Goal: Task Accomplishment & Management: Use online tool/utility

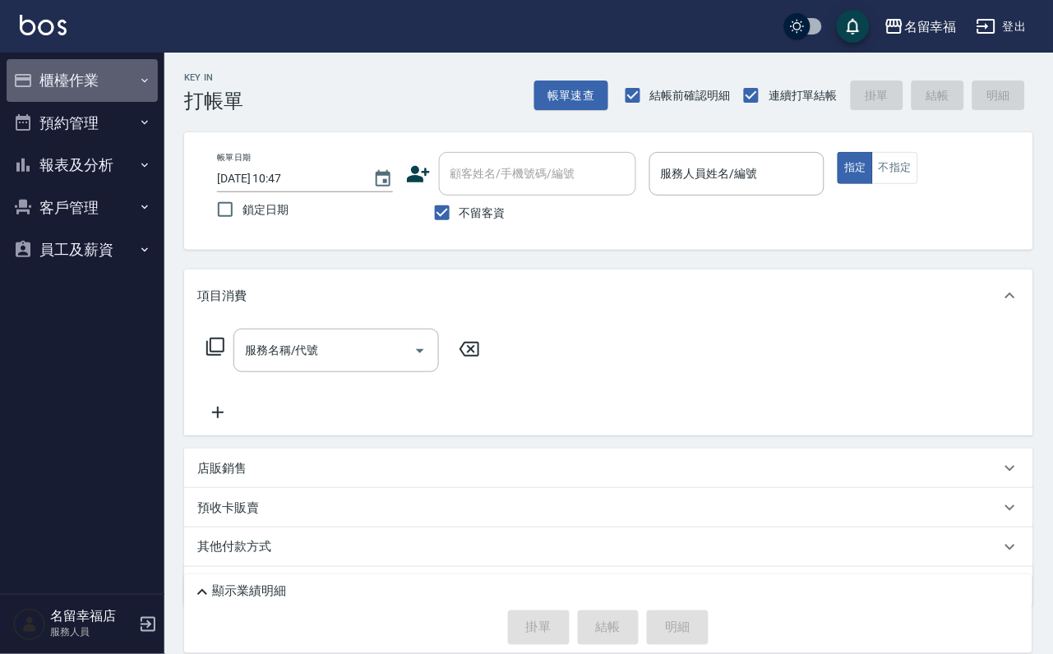
click at [105, 95] on button "櫃檯作業" at bounding box center [82, 80] width 151 height 43
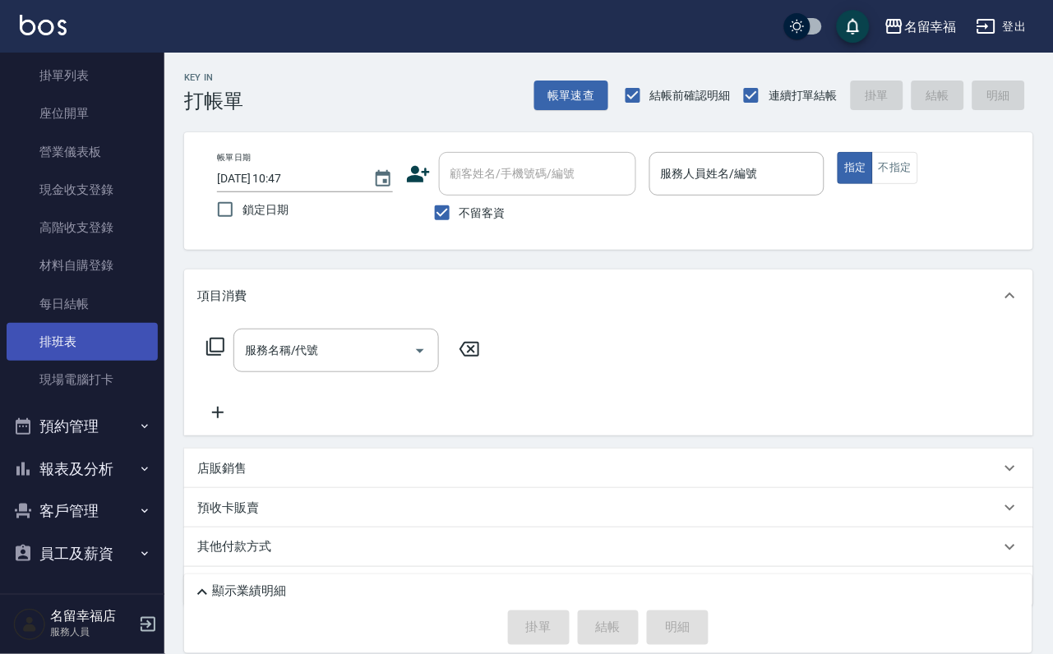
scroll to position [188, 0]
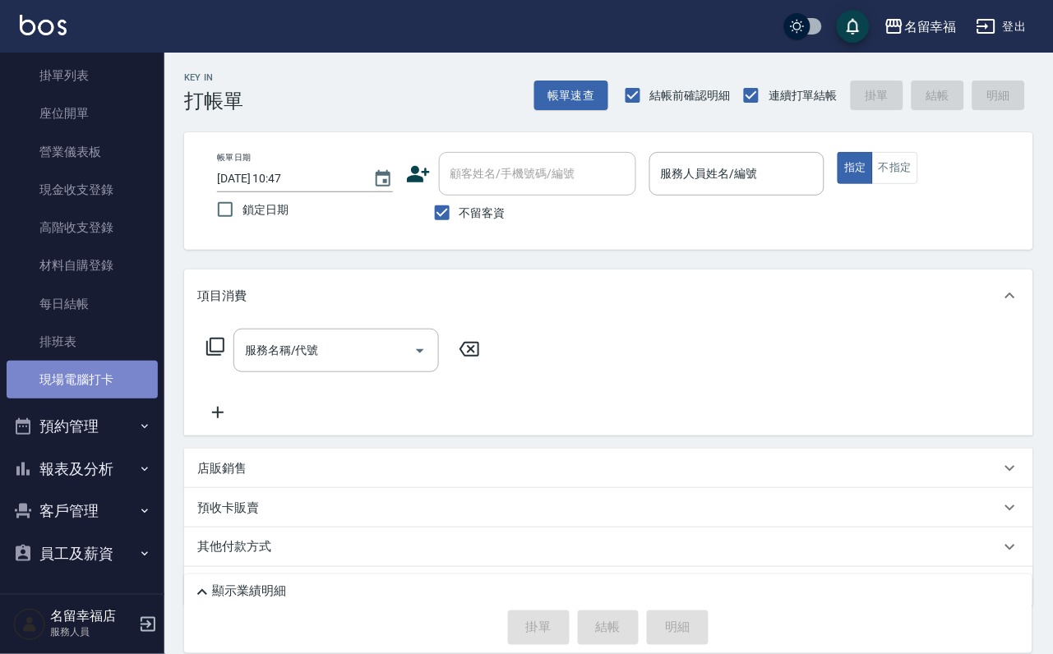
click at [124, 361] on link "現場電腦打卡" at bounding box center [82, 380] width 151 height 38
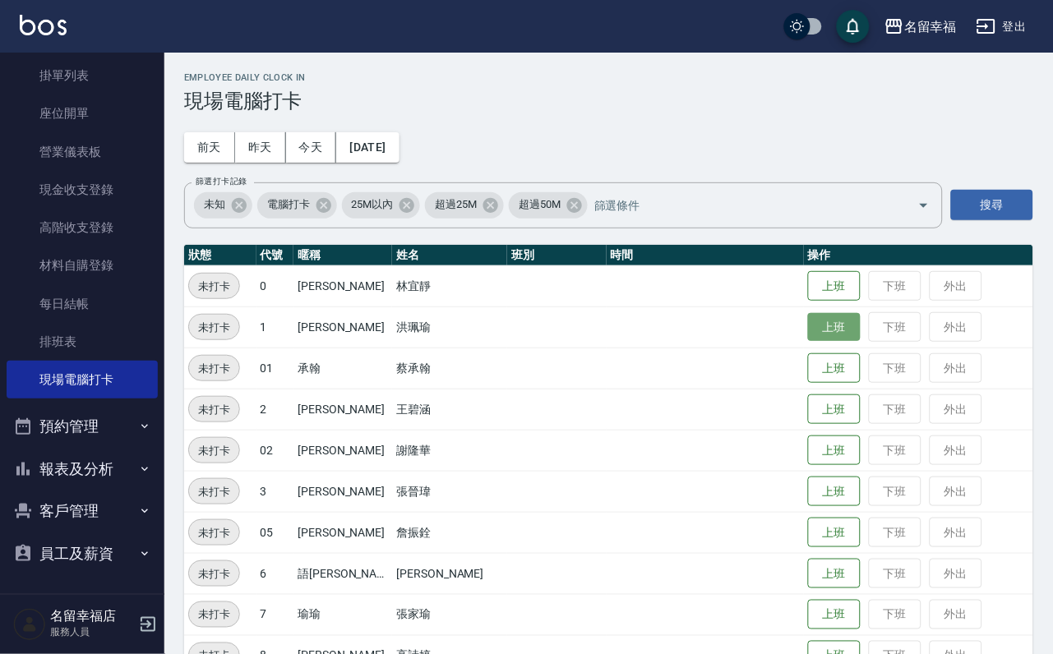
click at [808, 342] on button "上班" at bounding box center [834, 327] width 53 height 29
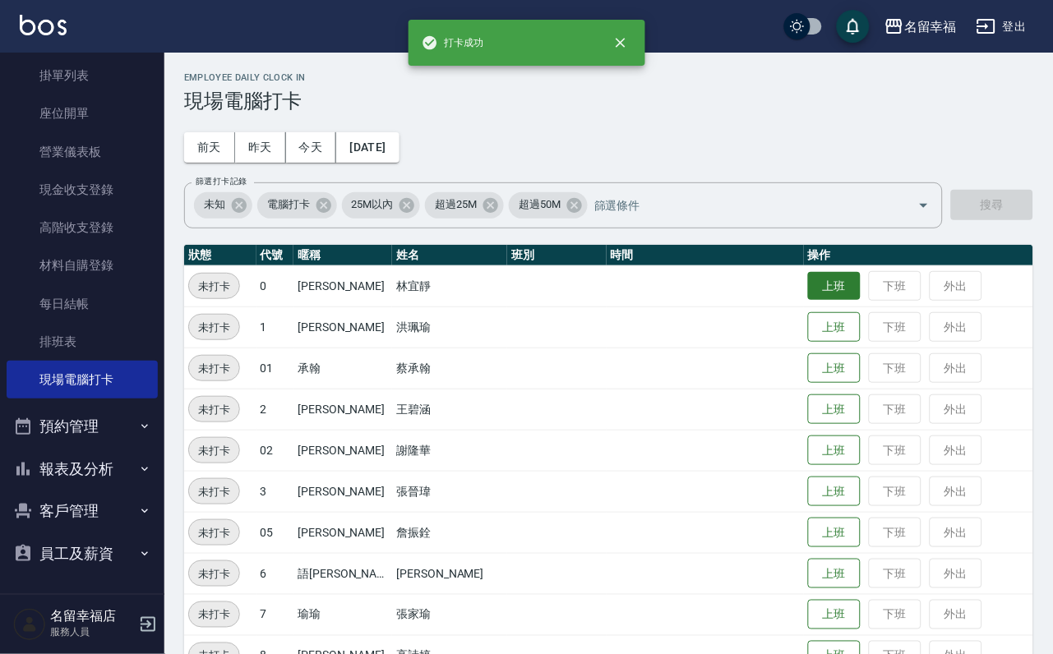
click at [811, 289] on button "上班" at bounding box center [834, 286] width 53 height 29
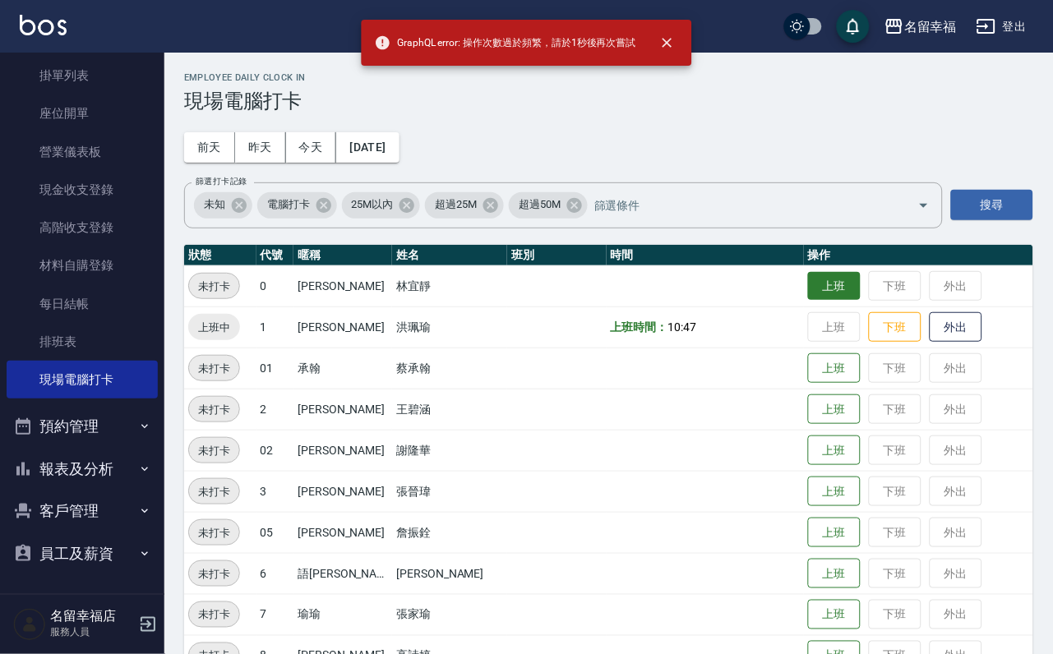
click at [811, 289] on button "上班" at bounding box center [834, 286] width 53 height 29
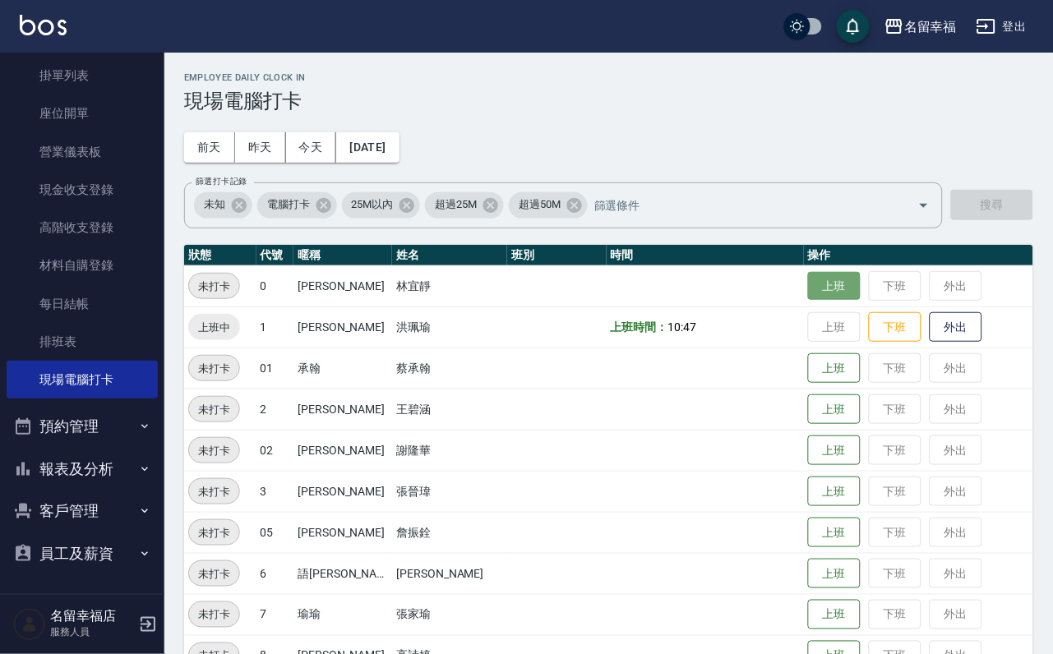
click at [811, 289] on button "上班" at bounding box center [834, 286] width 53 height 29
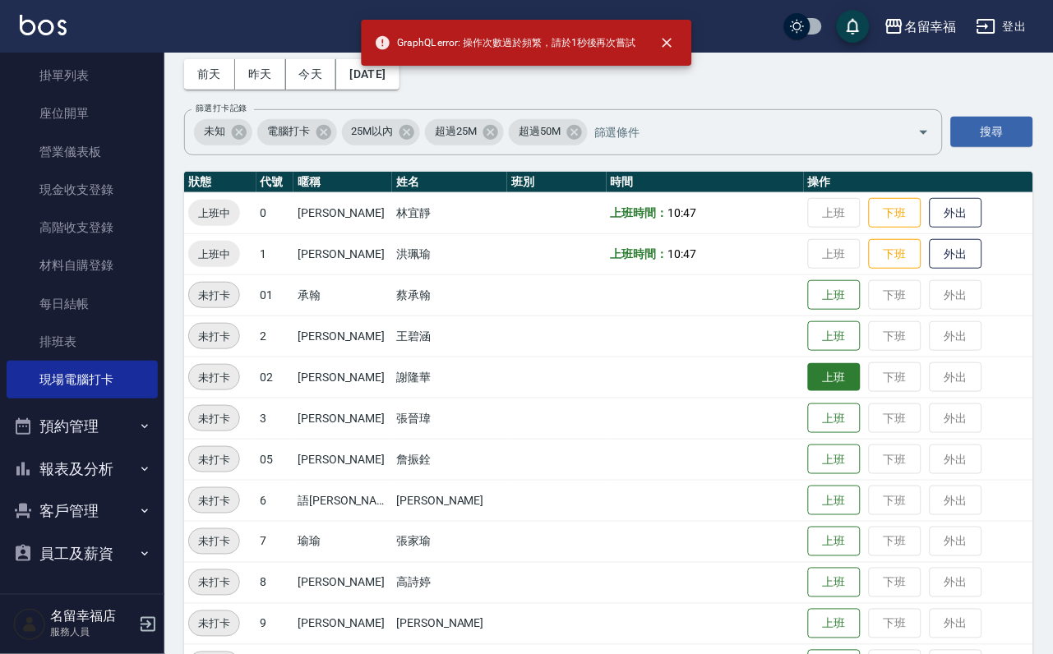
scroll to position [123, 0]
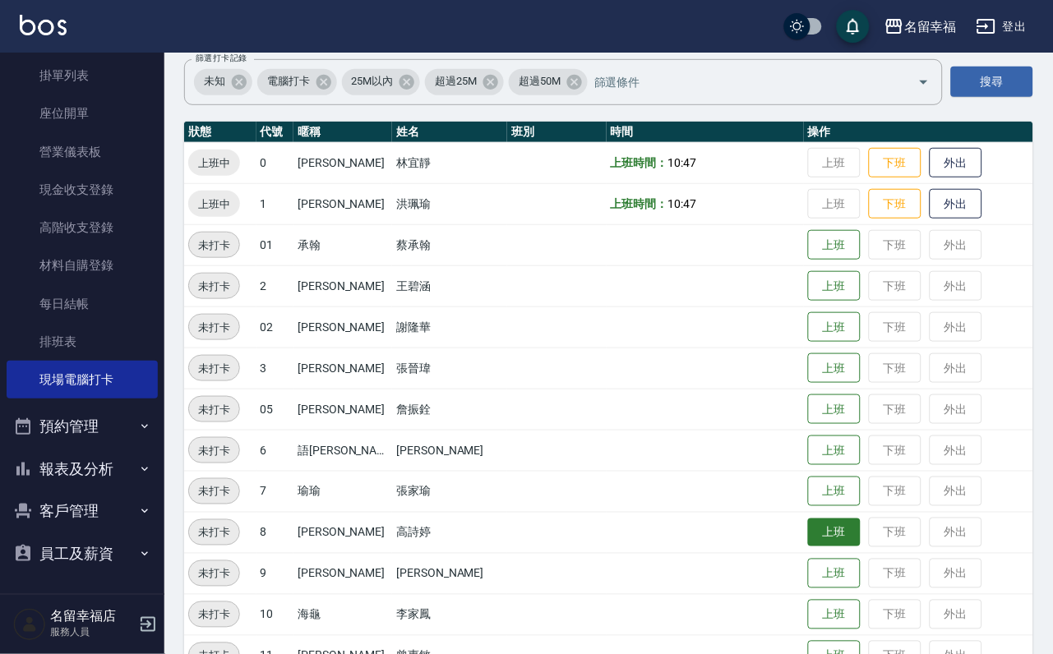
click at [815, 532] on button "上班" at bounding box center [834, 533] width 53 height 29
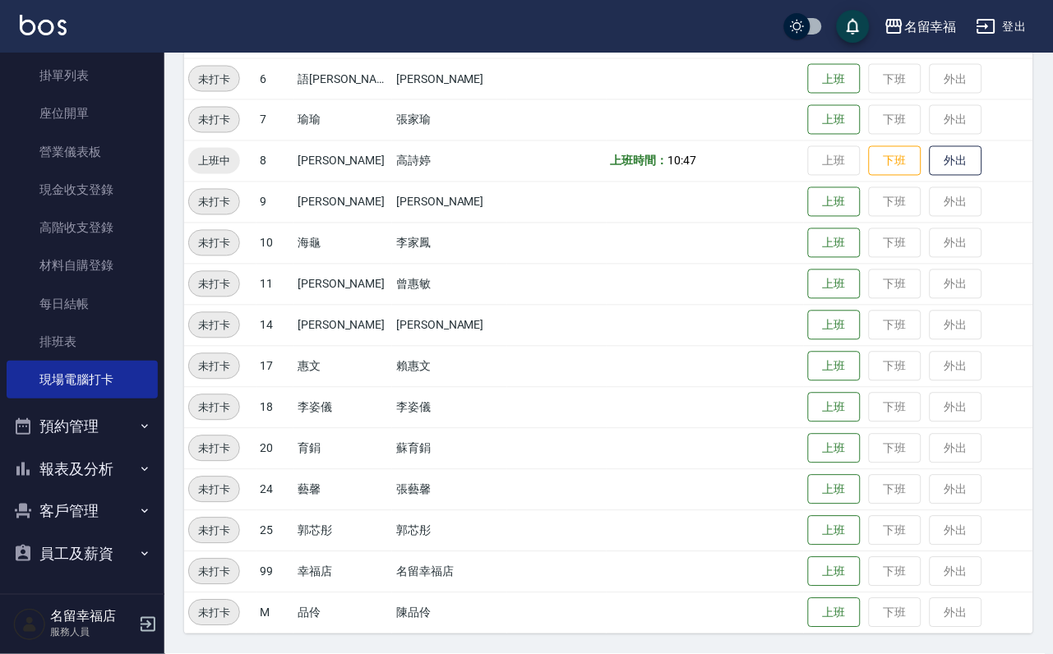
scroll to position [375, 0]
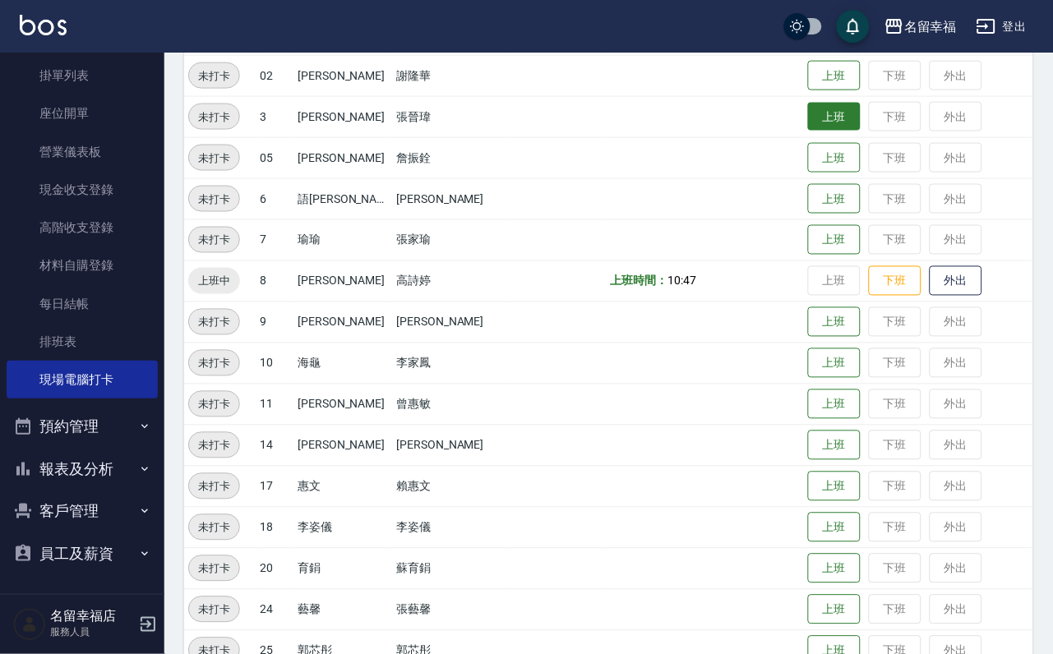
click at [839, 128] on button "上班" at bounding box center [834, 117] width 53 height 29
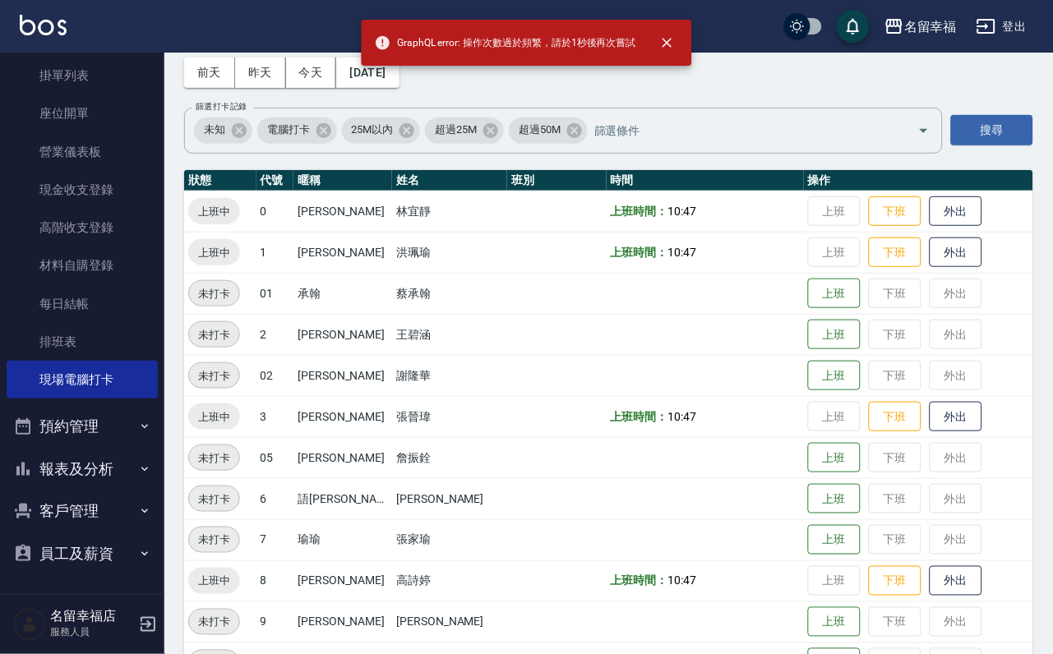
scroll to position [123, 0]
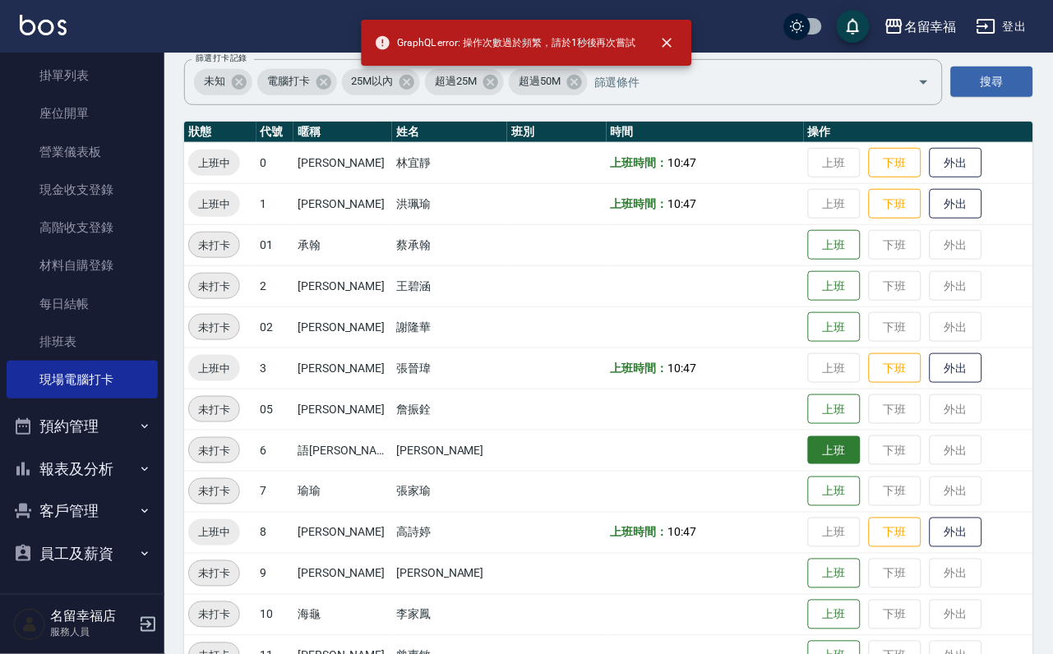
click at [808, 446] on button "上班" at bounding box center [834, 450] width 53 height 29
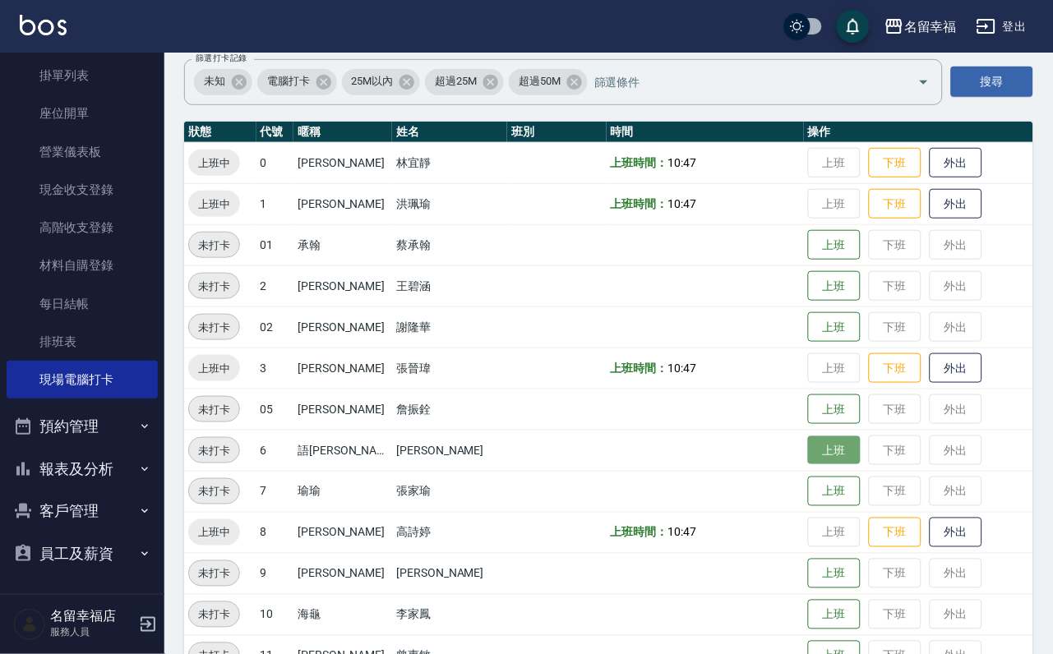
click at [808, 446] on button "上班" at bounding box center [834, 450] width 53 height 29
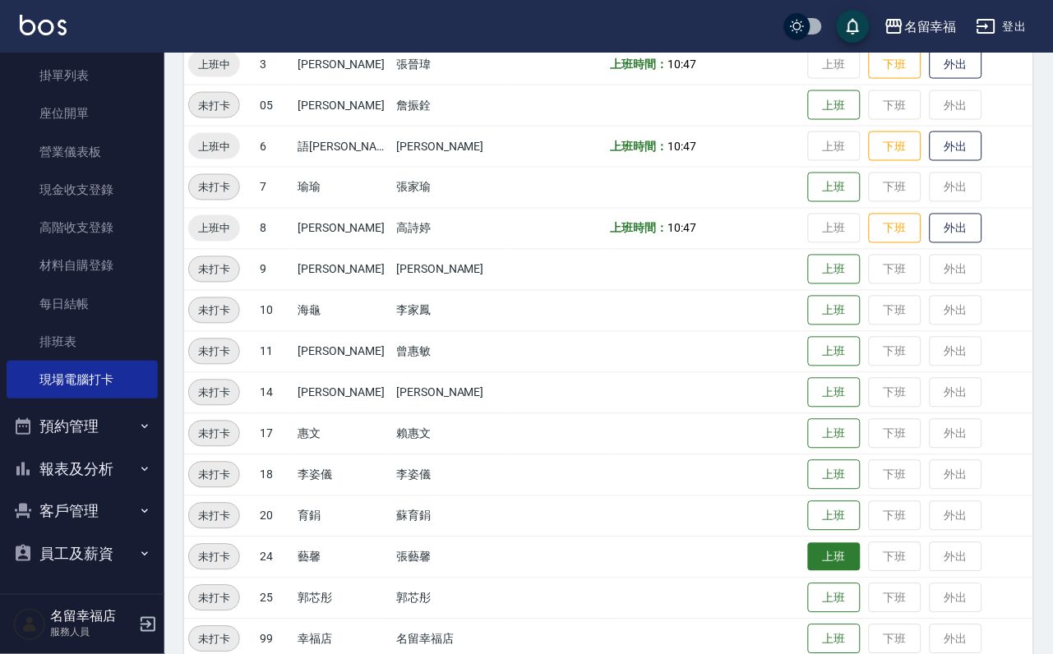
scroll to position [493, 0]
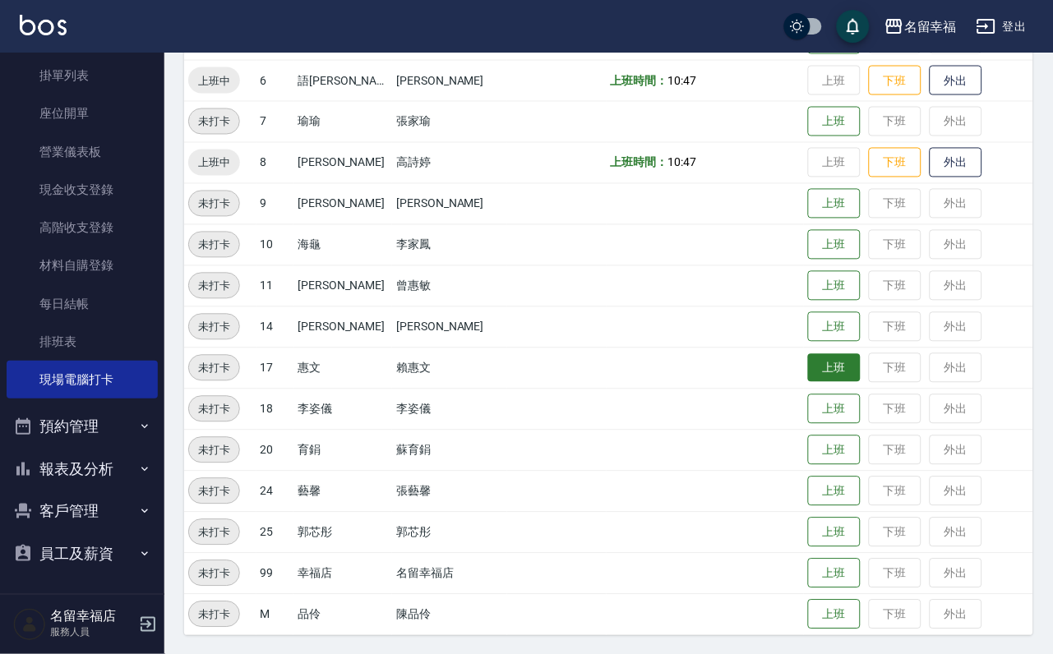
click at [809, 370] on button "上班" at bounding box center [834, 368] width 53 height 29
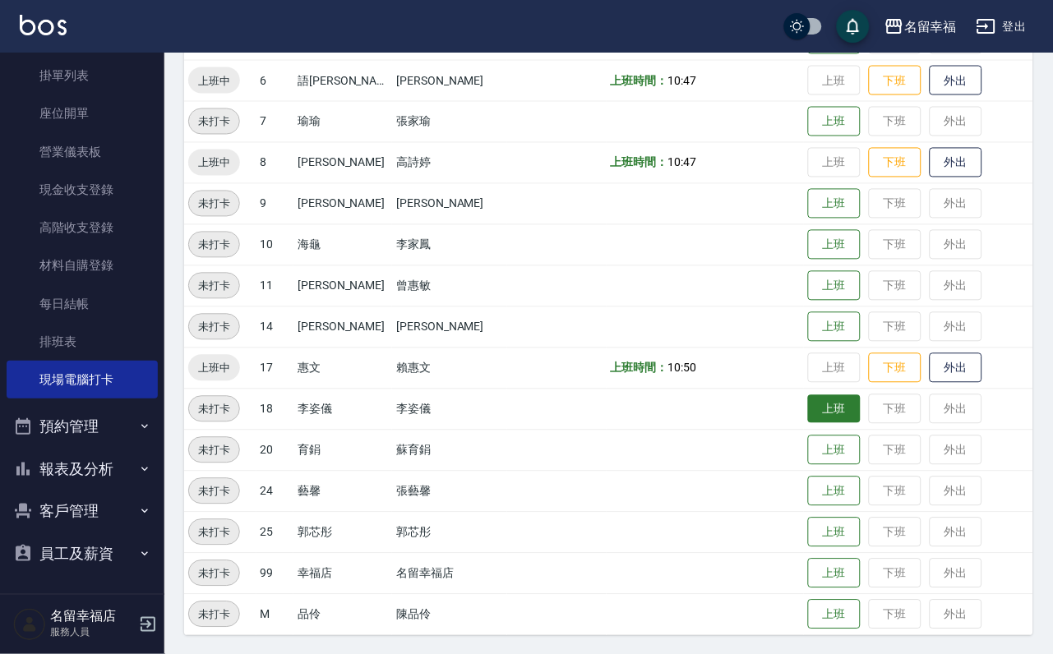
click at [833, 409] on button "上班" at bounding box center [834, 409] width 53 height 29
click at [125, 512] on button "客戶管理" at bounding box center [82, 511] width 151 height 43
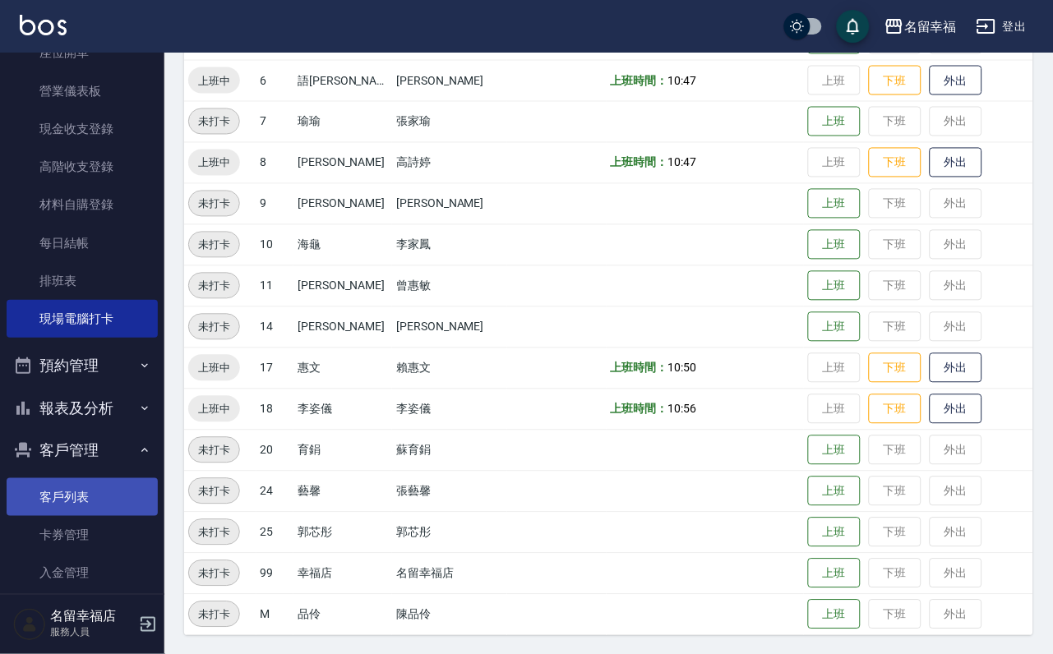
click at [130, 516] on link "客戶列表" at bounding box center [82, 497] width 151 height 38
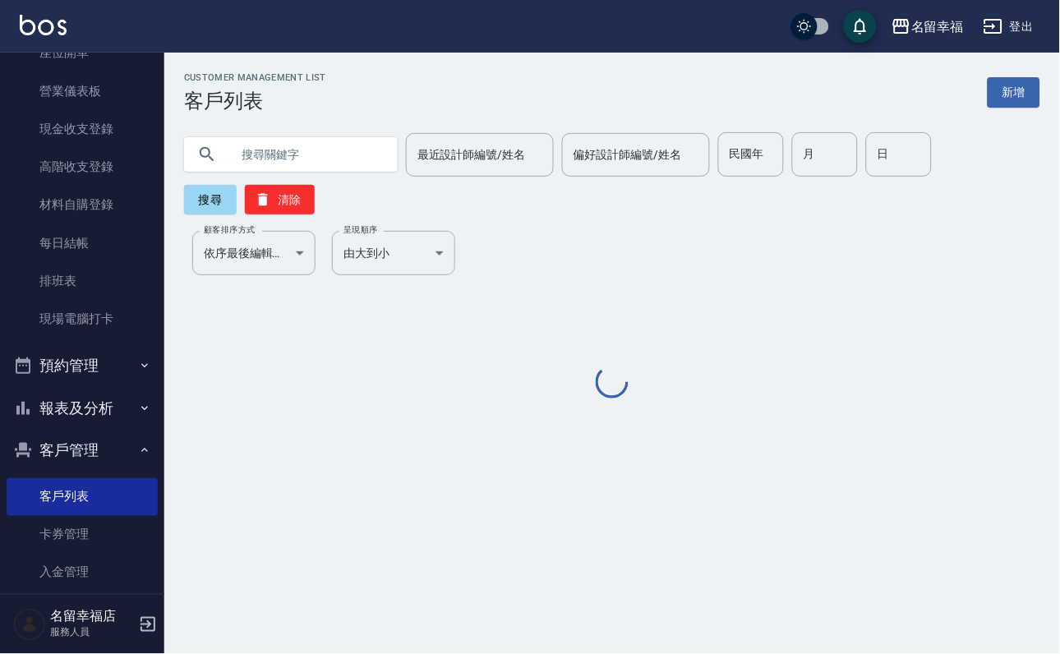
click at [337, 191] on div "最近設計師編號/姓名 最近設計師編號/姓名 偏好設計師編號/姓名 偏好設計師編號/姓名 民國年 民國年 月 月 日 日 搜尋 清除" at bounding box center [612, 173] width 857 height 82
click at [340, 181] on div "最近設計師編號/姓名 最近設計師編號/姓名 偏好設計師編號/姓名 偏好設計師編號/姓名 民國年 民國年 月 月 日 日 搜尋 清除" at bounding box center [612, 173] width 857 height 82
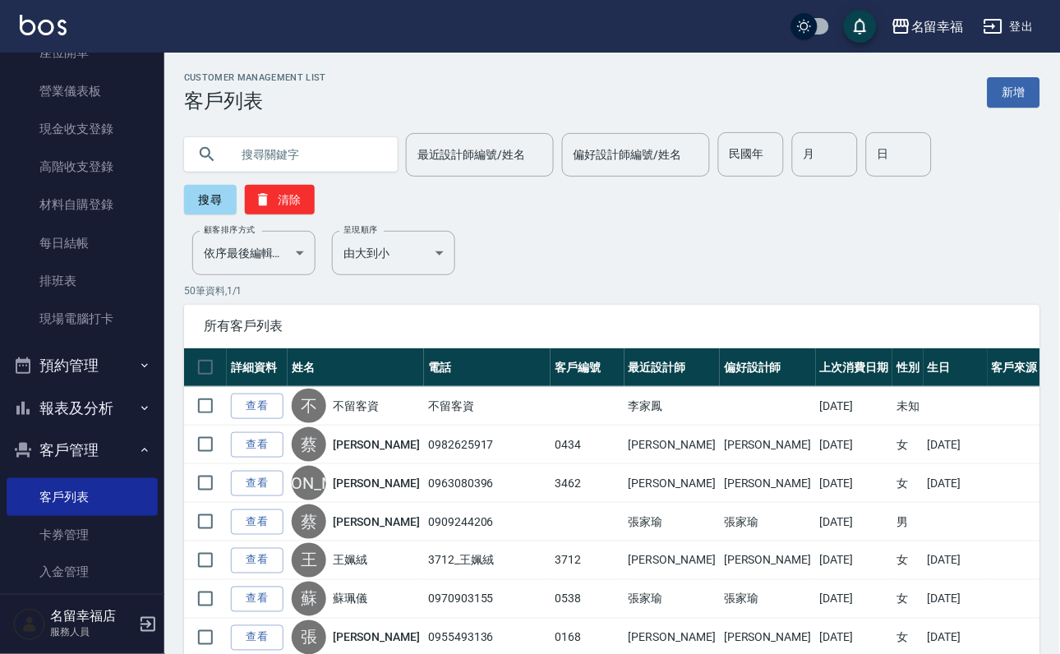
click at [345, 173] on input "text" at bounding box center [307, 154] width 155 height 44
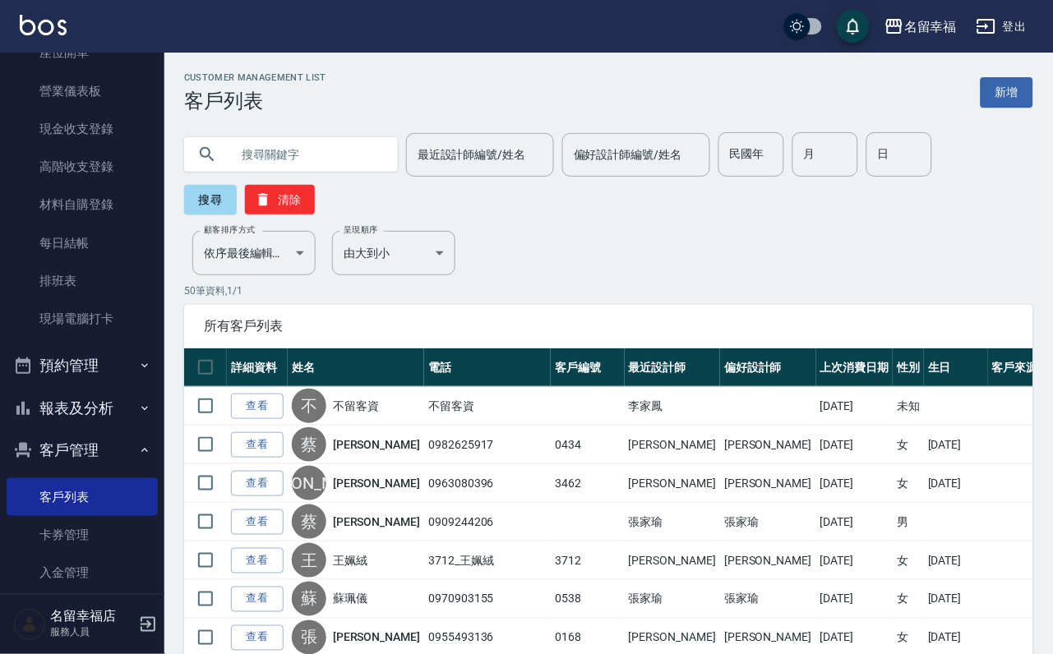
click at [345, 173] on input "text" at bounding box center [307, 154] width 155 height 44
type input "書"
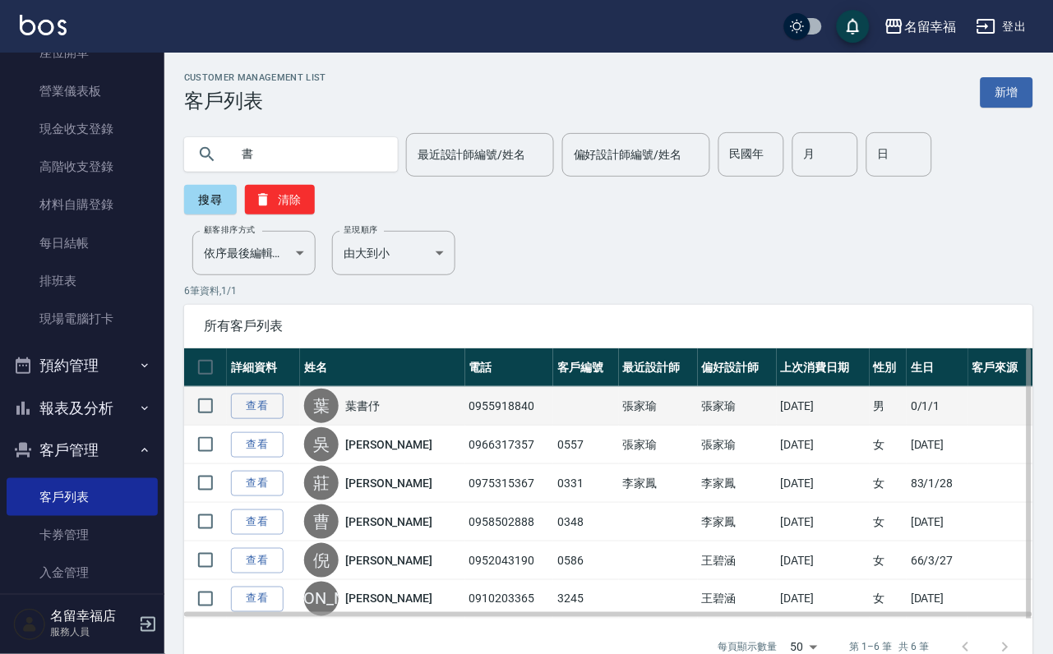
click at [381, 423] on div "[PERSON_NAME]" at bounding box center [382, 406] width 156 height 35
click at [380, 414] on link "葉書伃" at bounding box center [362, 406] width 35 height 16
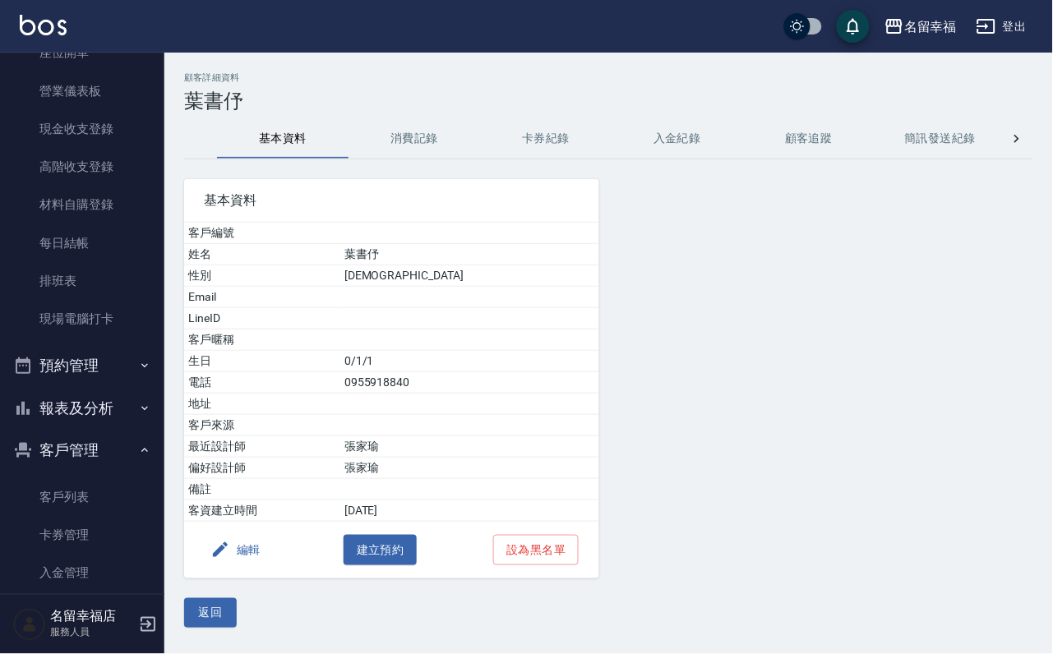
click at [423, 141] on button "消費記錄" at bounding box center [415, 138] width 132 height 39
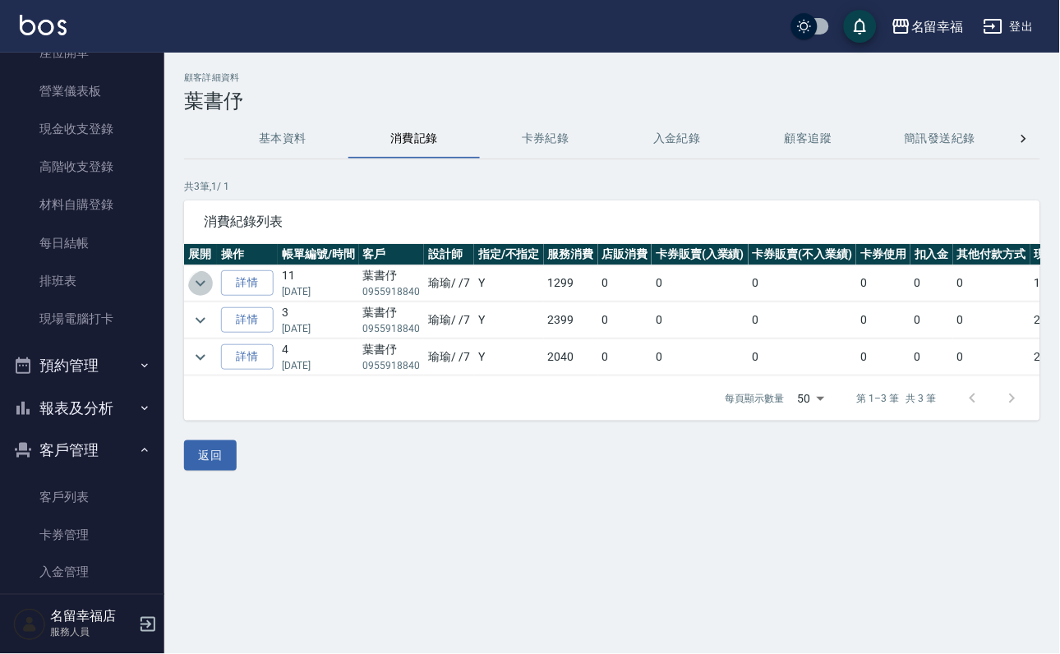
click at [195, 286] on icon "expand row" at bounding box center [201, 284] width 20 height 20
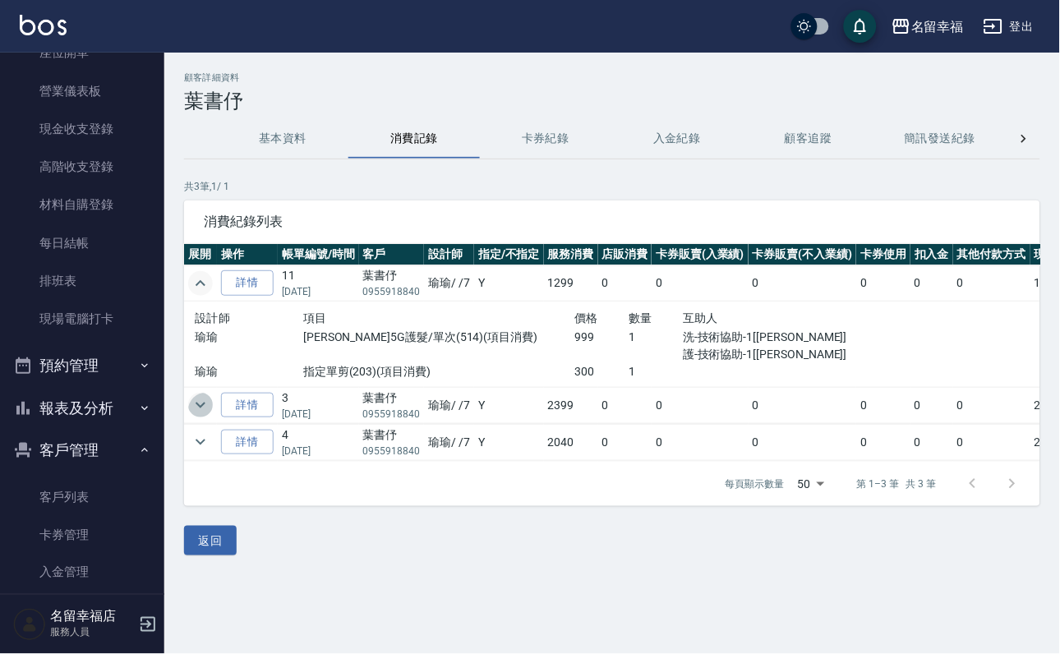
click at [206, 413] on icon "expand row" at bounding box center [201, 405] width 20 height 20
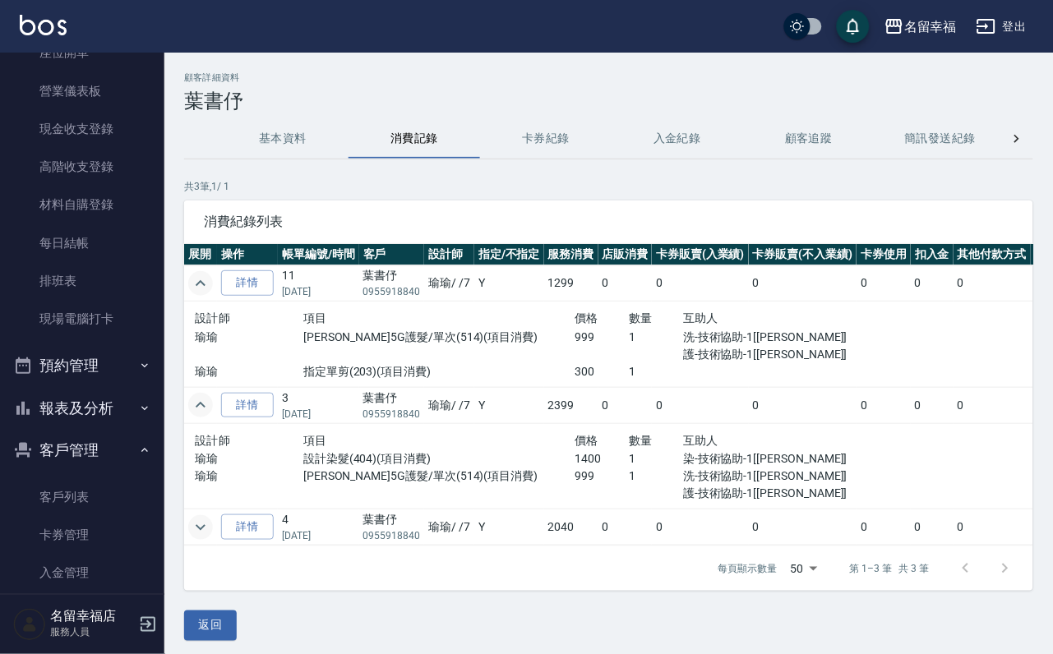
click at [195, 538] on icon "expand row" at bounding box center [201, 528] width 20 height 20
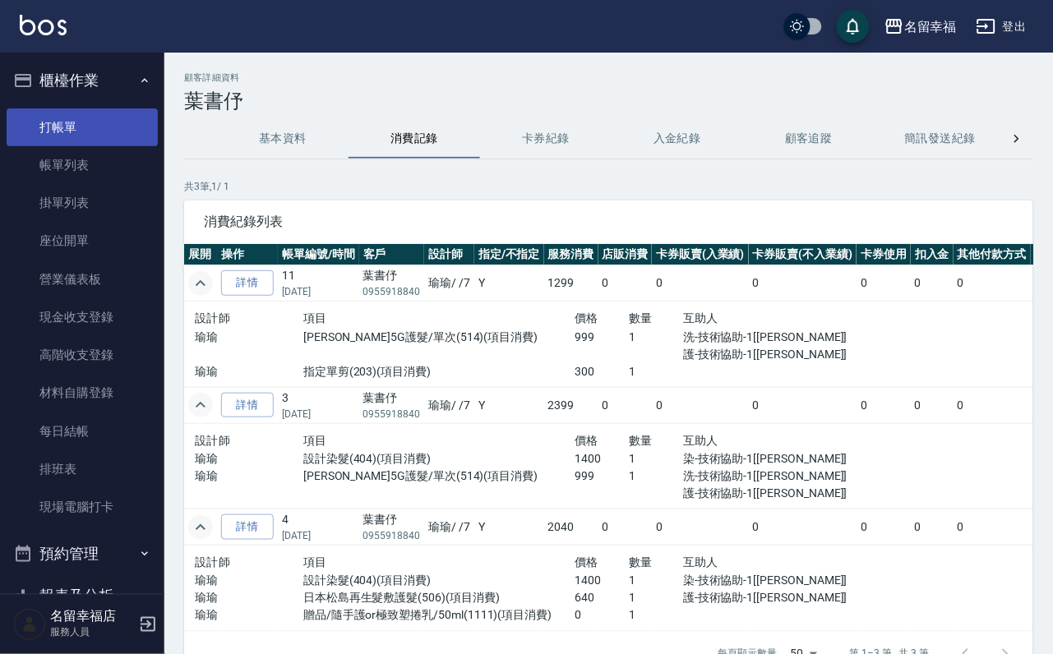
click at [106, 146] on link "打帳單" at bounding box center [82, 128] width 151 height 38
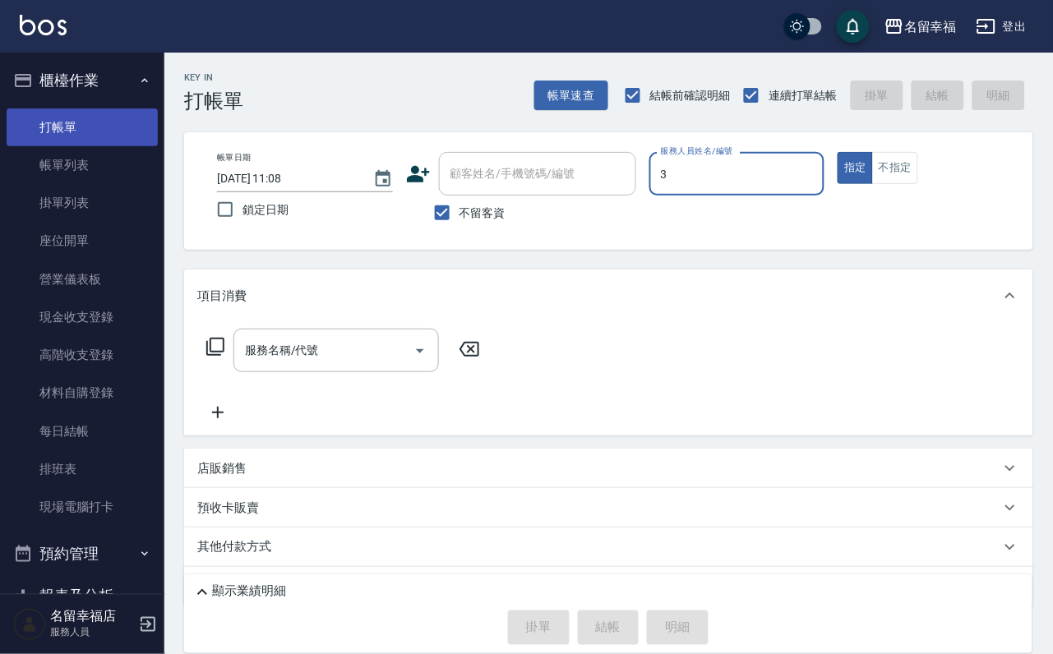
type input "[PERSON_NAME]-3"
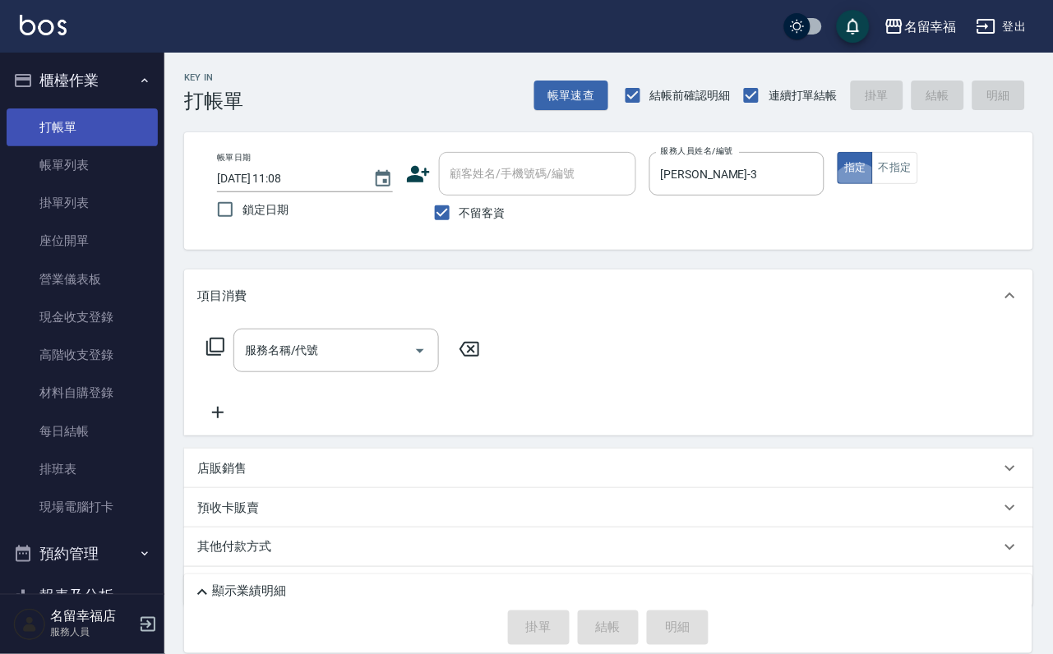
type button "true"
click at [215, 351] on icon at bounding box center [215, 347] width 18 height 18
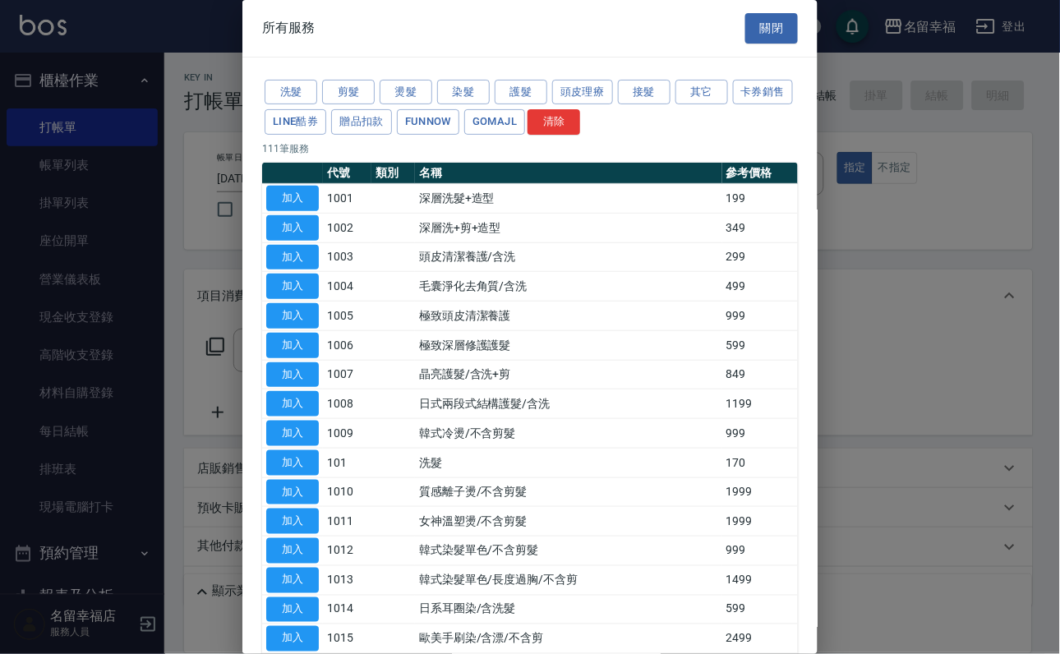
click at [768, 104] on div "洗髮 剪髮 燙髮 染髮 護髮 頭皮理療 接髮 其它 卡券銷售 LINE酷券 贈品扣款 FUNNOW GOMAJL 清除" at bounding box center [530, 107] width 536 height 61
click at [728, 104] on button "其它" at bounding box center [702, 92] width 53 height 25
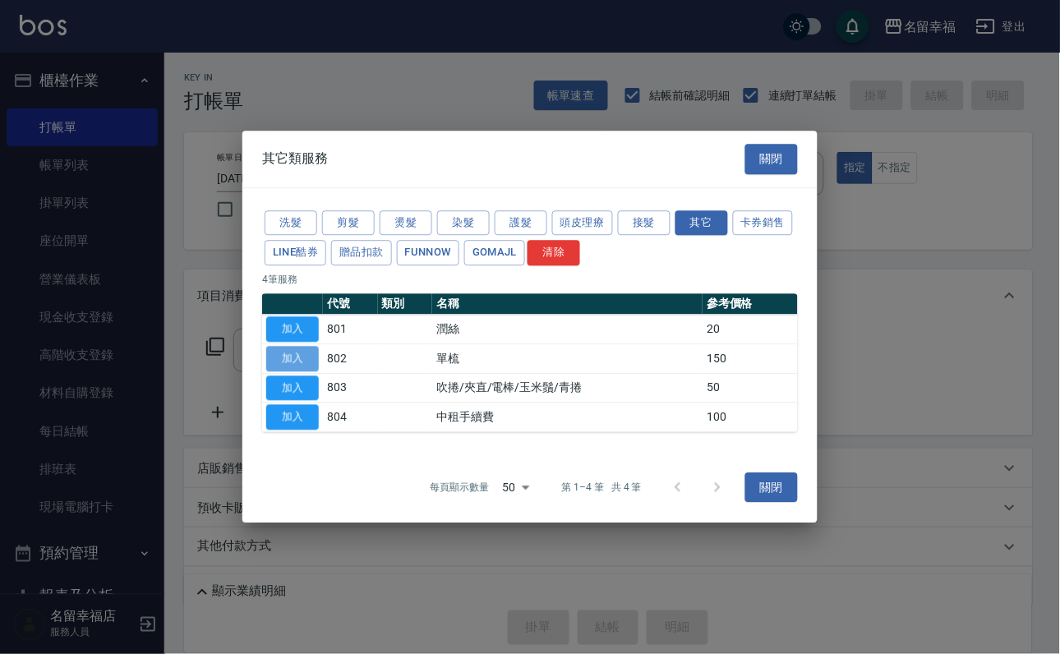
click at [294, 358] on button "加入" at bounding box center [292, 358] width 53 height 25
type input "單梳(802)"
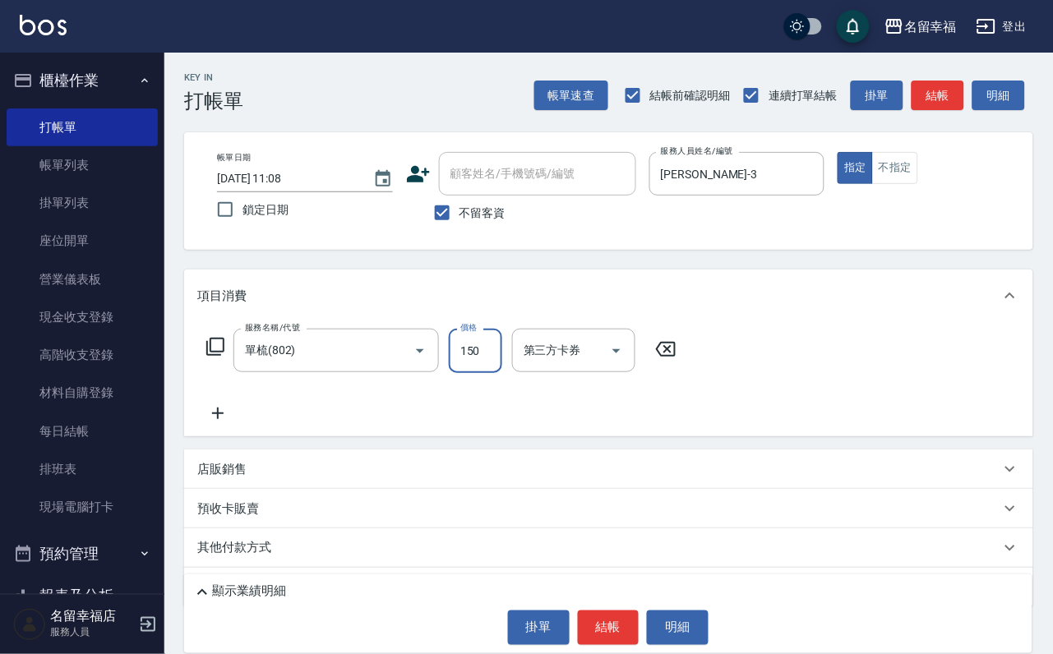
click at [495, 365] on input "150" at bounding box center [475, 351] width 53 height 44
type input "200"
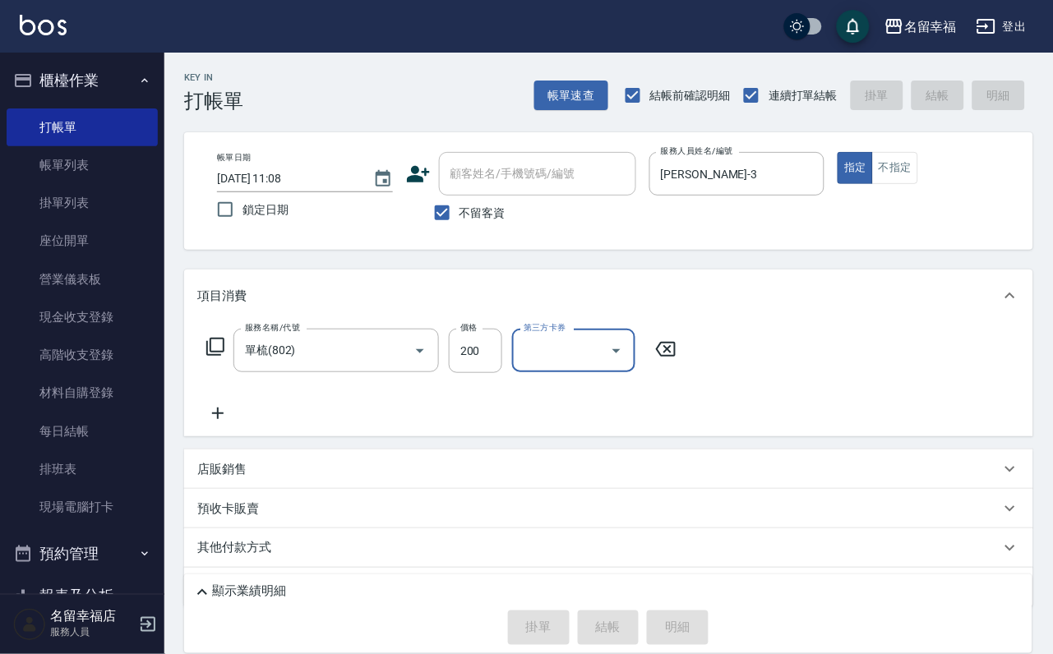
type input "[DATE] 11:38"
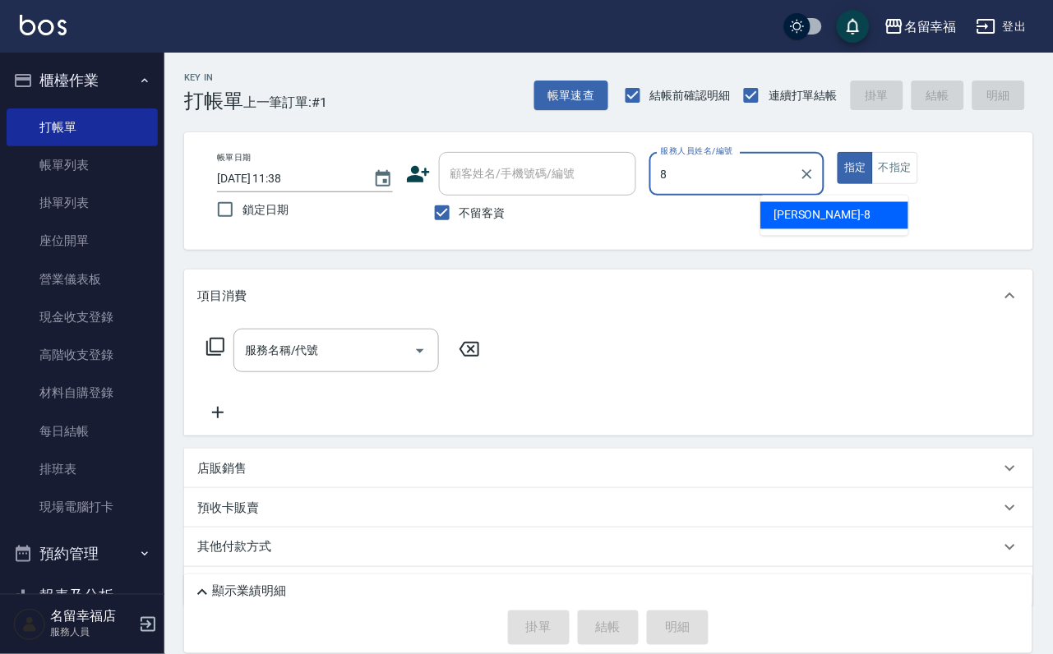
type input "[PERSON_NAME]-8"
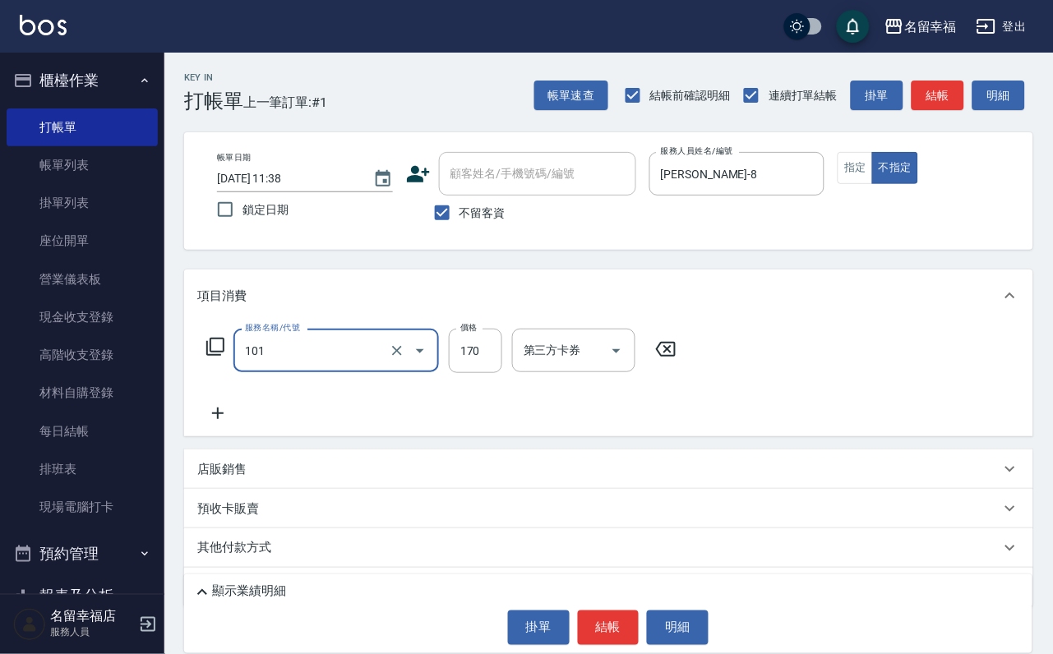
type input "洗髮(101)"
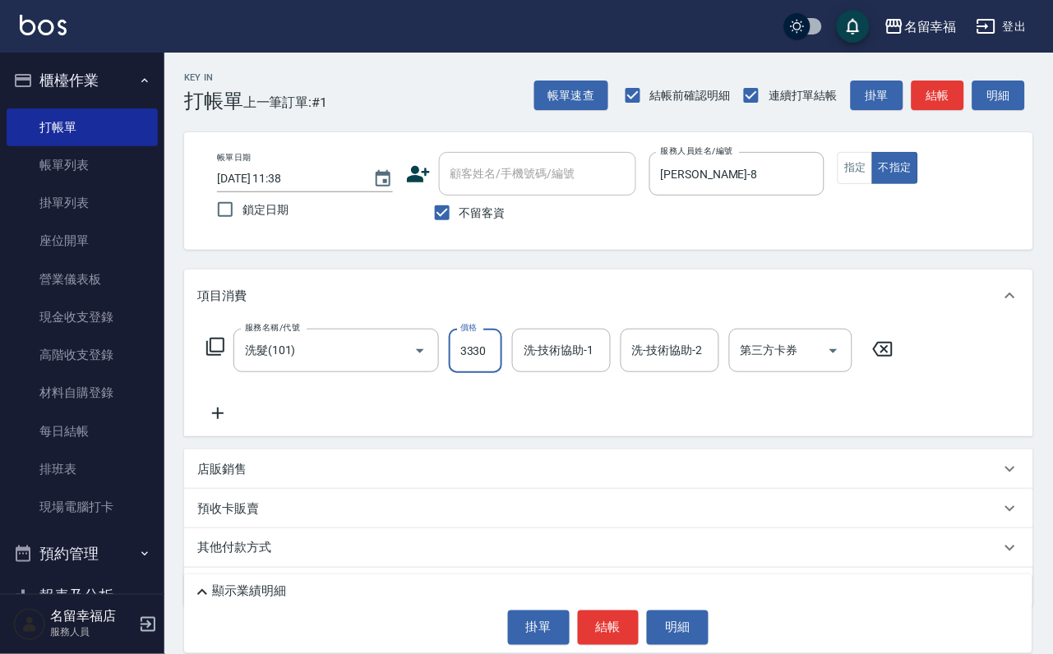
scroll to position [0, 1]
type input "3330"
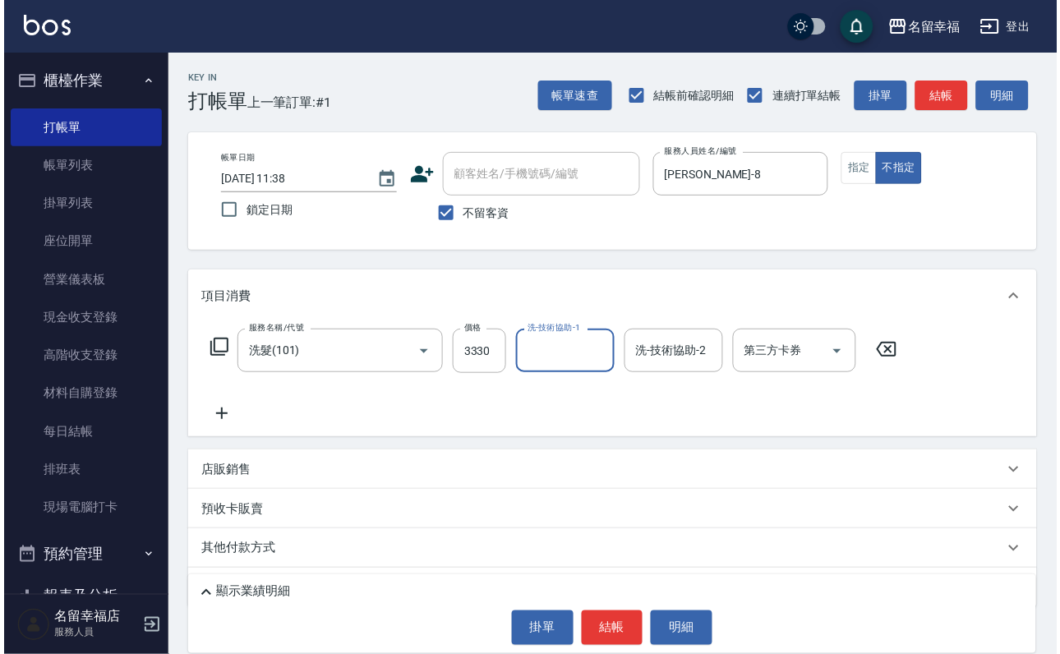
scroll to position [0, 0]
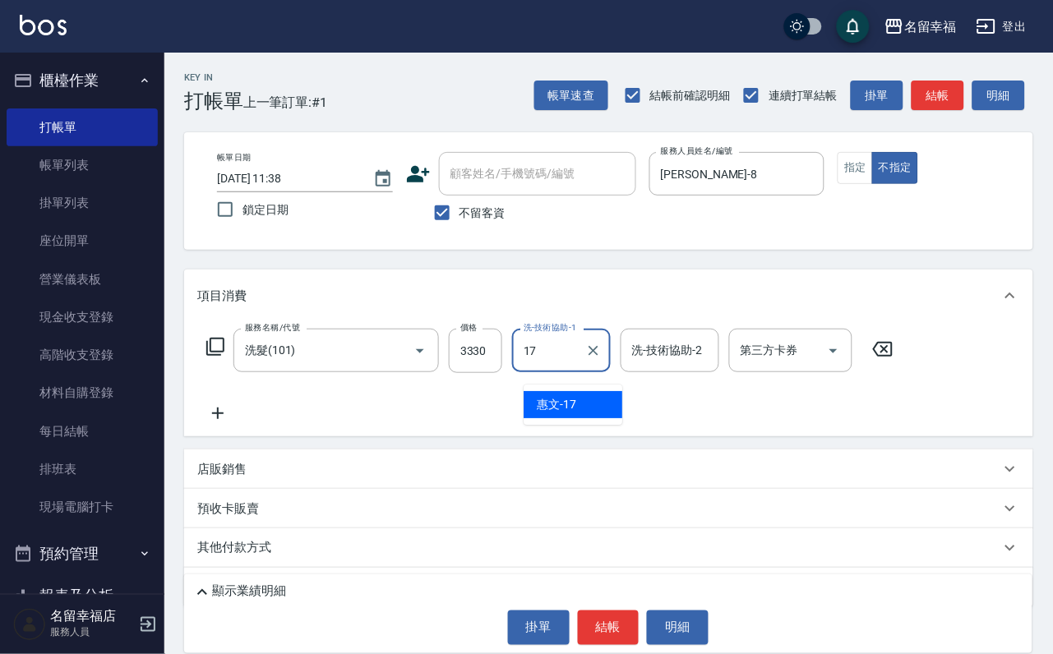
type input "惠文-17"
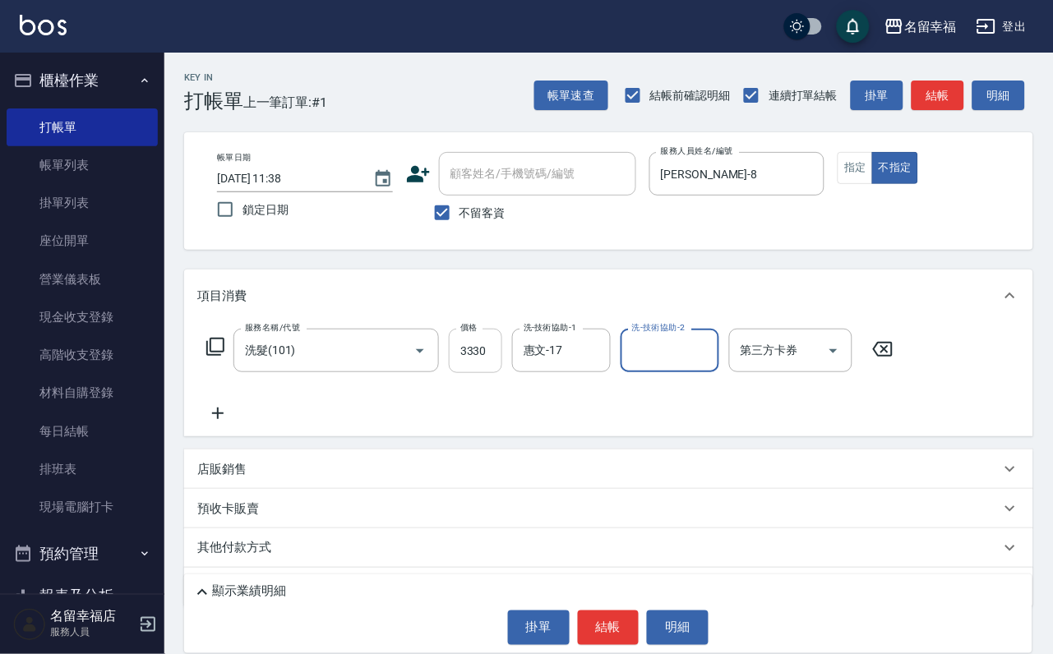
click at [489, 367] on input "3330" at bounding box center [475, 351] width 53 height 44
type input "330"
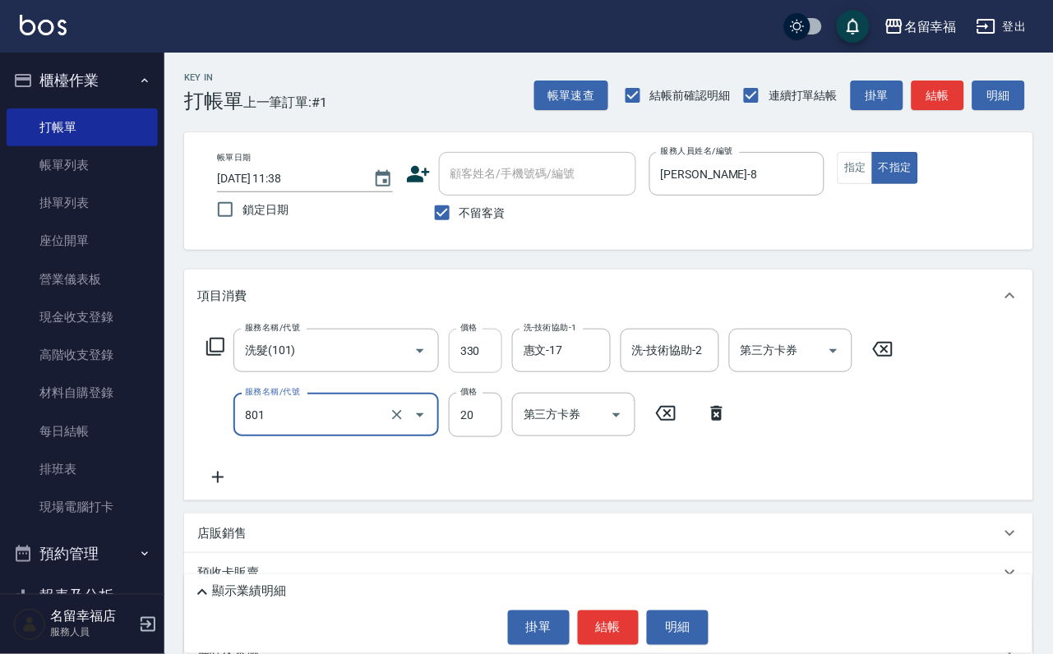
type input "潤絲(801)"
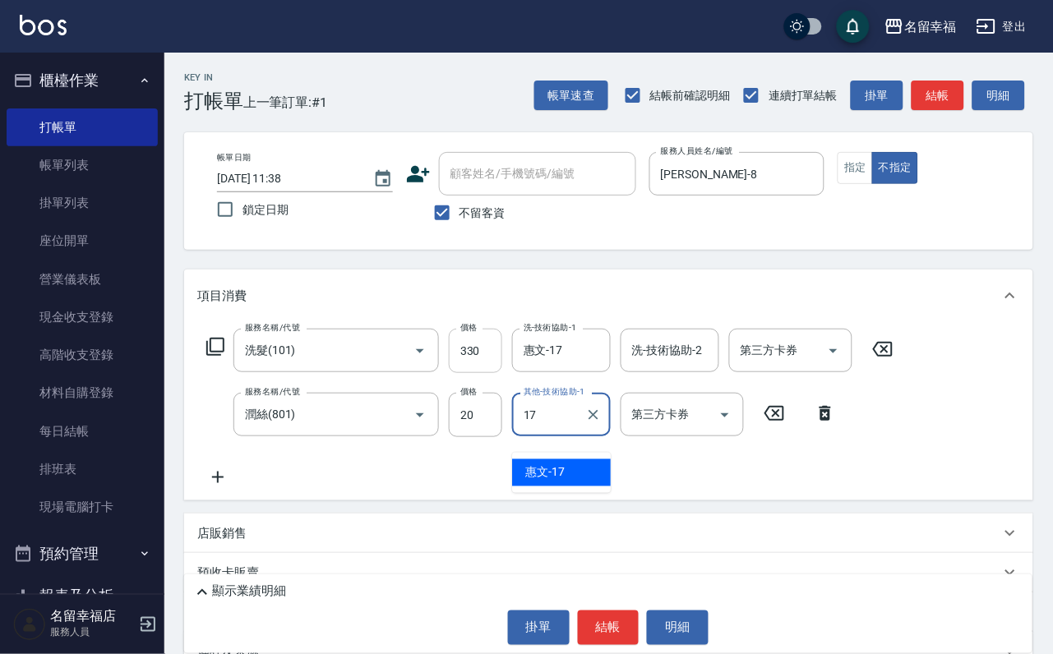
type input "惠文-17"
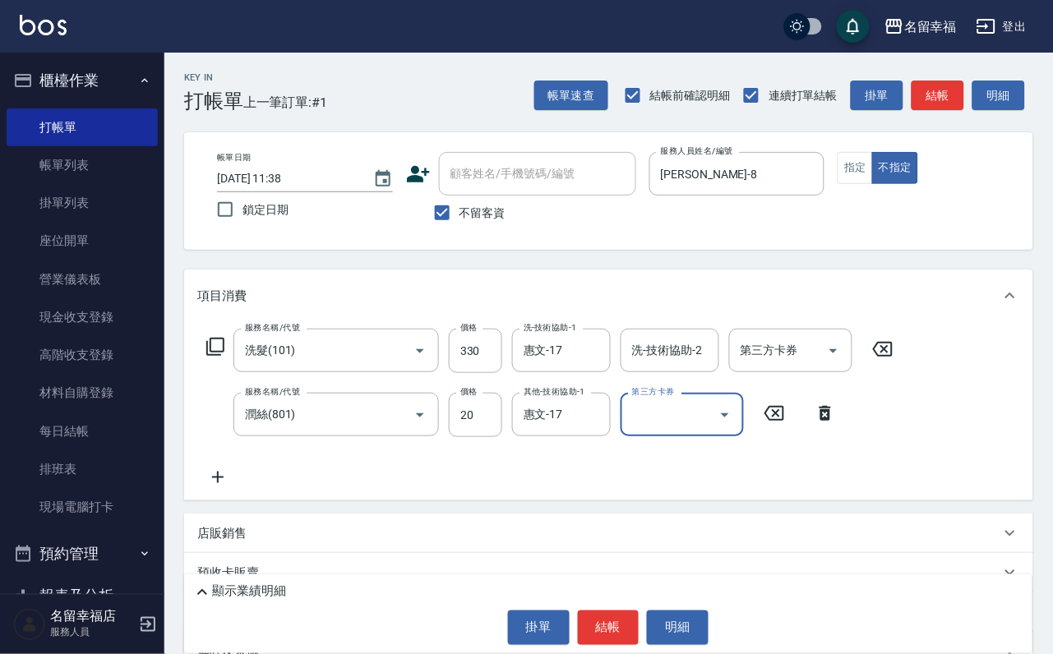
click at [224, 356] on icon at bounding box center [215, 347] width 18 height 18
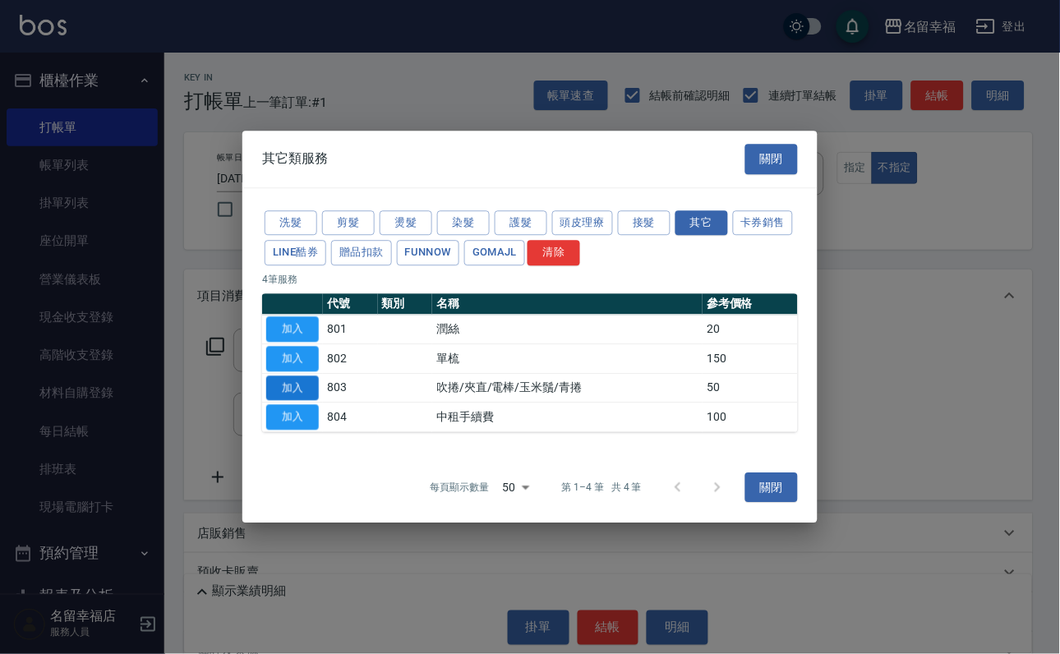
click at [282, 397] on button "加入" at bounding box center [292, 388] width 53 height 25
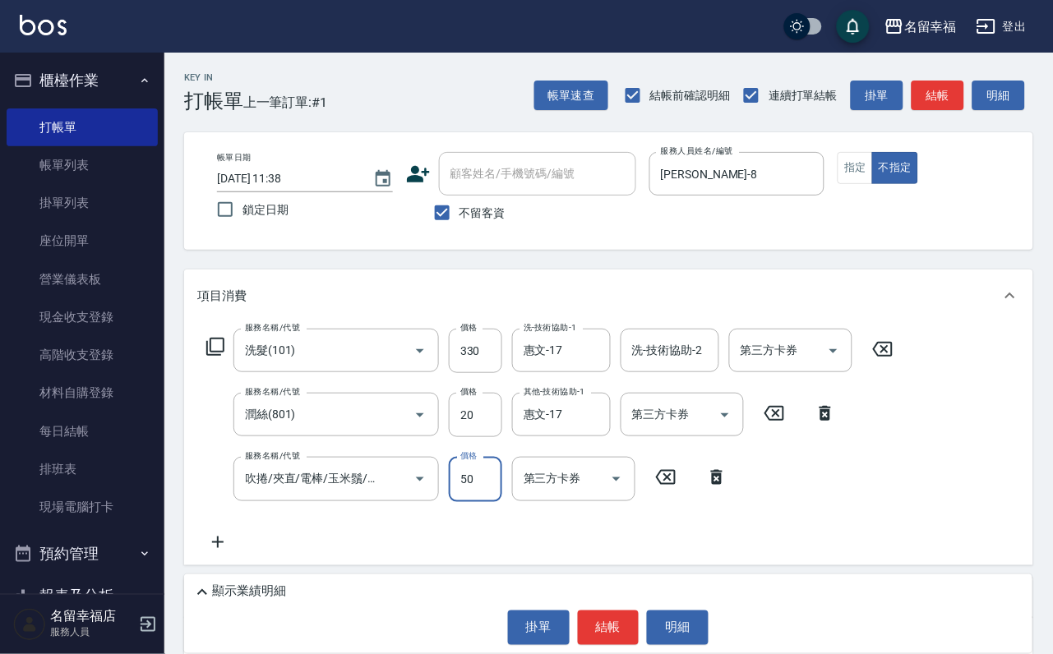
click at [467, 501] on input "50" at bounding box center [475, 479] width 53 height 44
type input "100"
click at [610, 612] on button "結帳" at bounding box center [609, 628] width 62 height 35
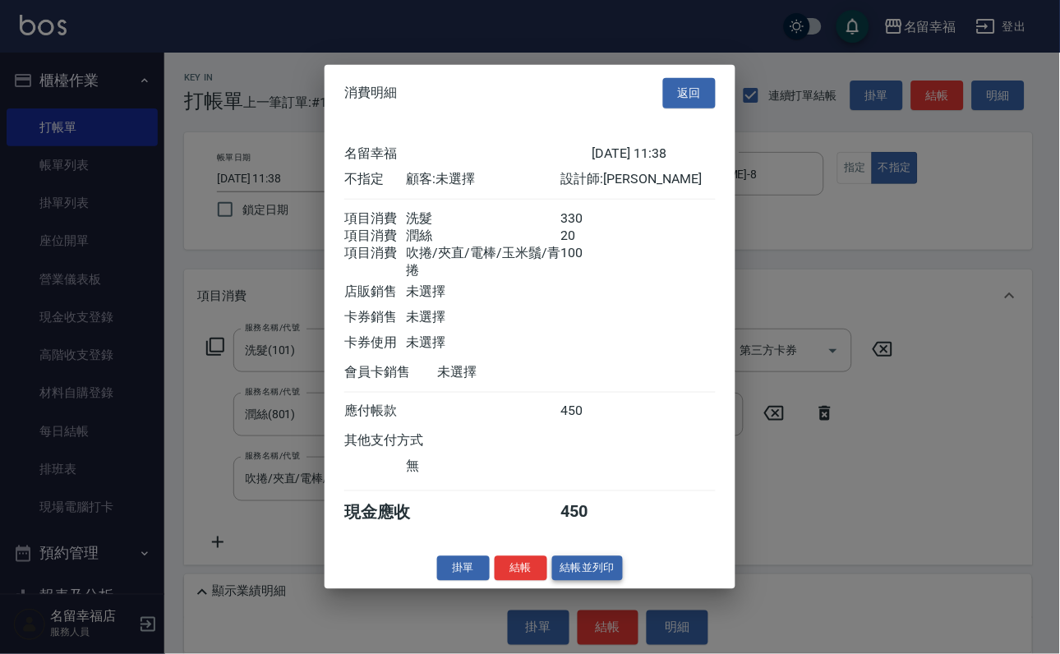
scroll to position [357, 0]
click at [575, 581] on button "結帳並列印" at bounding box center [588, 568] width 72 height 25
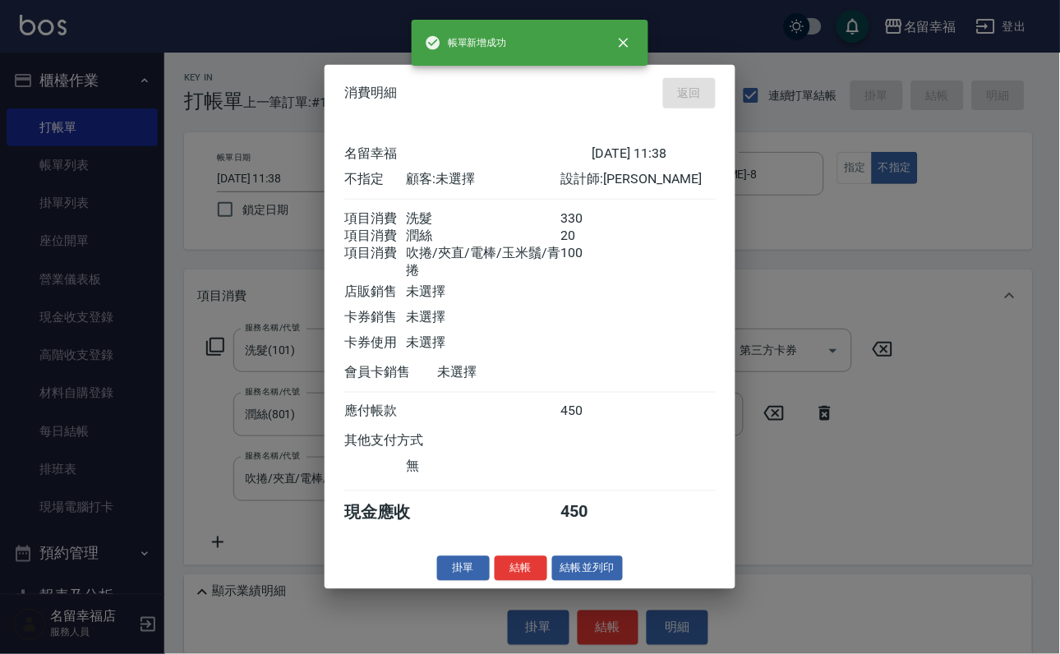
type input "[DATE] 11:40"
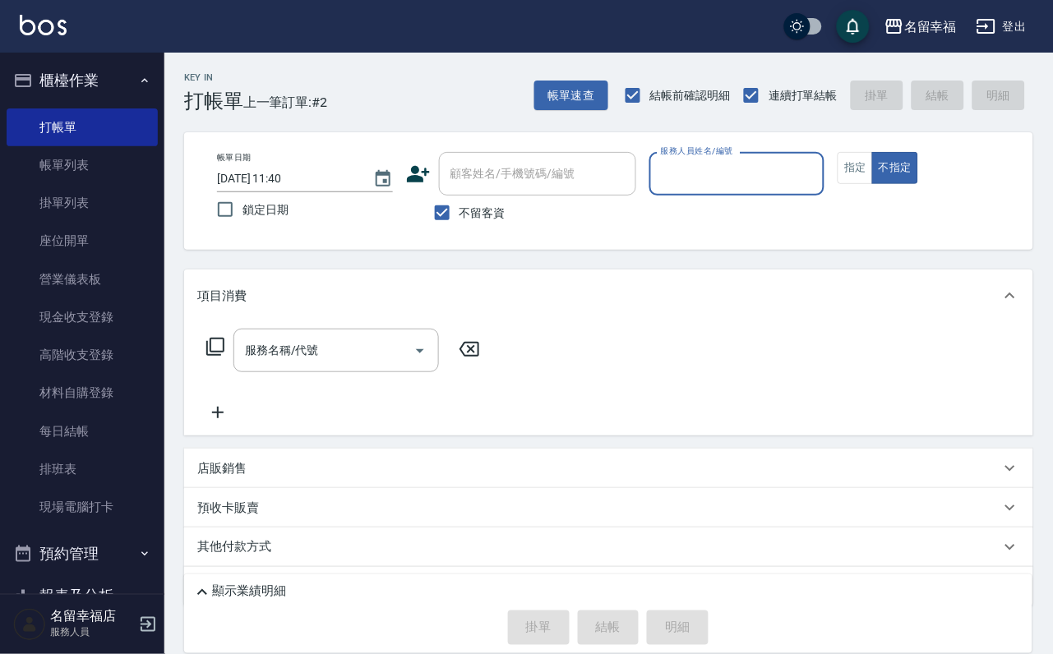
drag, startPoint x: 774, startPoint y: 166, endPoint x: 779, endPoint y: 159, distance: 9.4
click at [774, 165] on input "服務人員姓名/編號" at bounding box center [737, 173] width 161 height 29
type input "語[PERSON_NAME]-6"
type button "false"
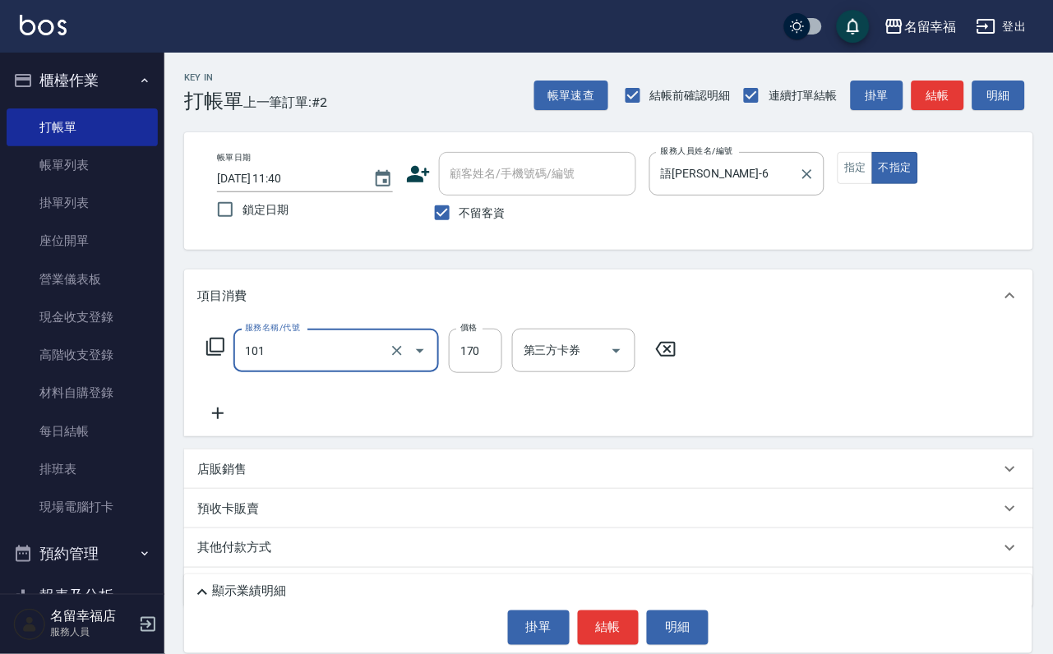
type input "洗髮(101)"
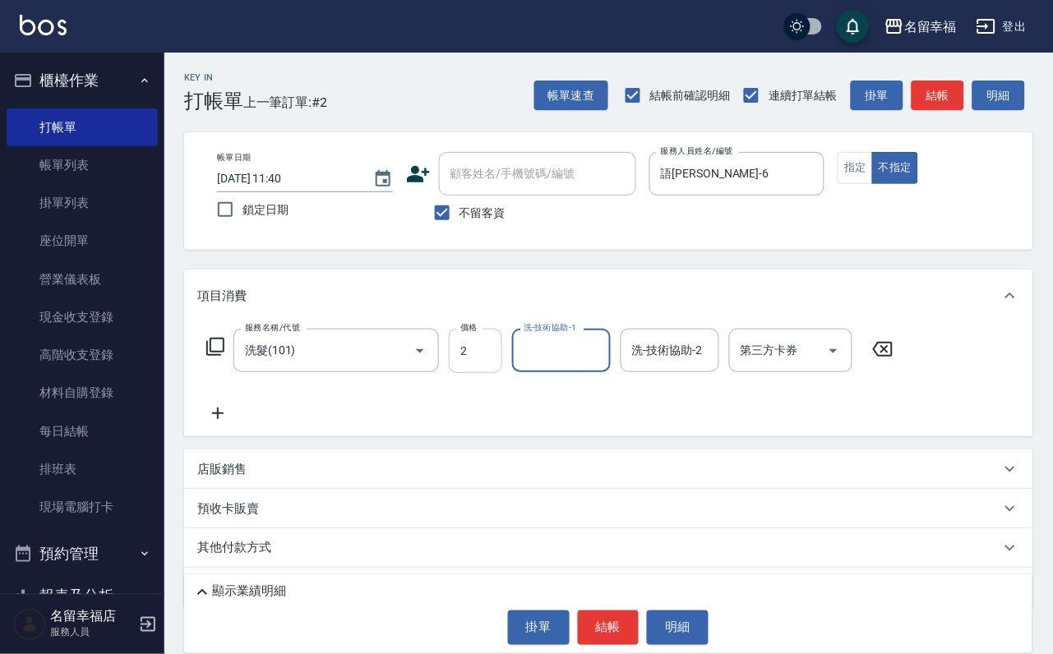
click at [502, 356] on input "2" at bounding box center [475, 351] width 53 height 44
type input "230"
type input "[PERSON_NAME]-18"
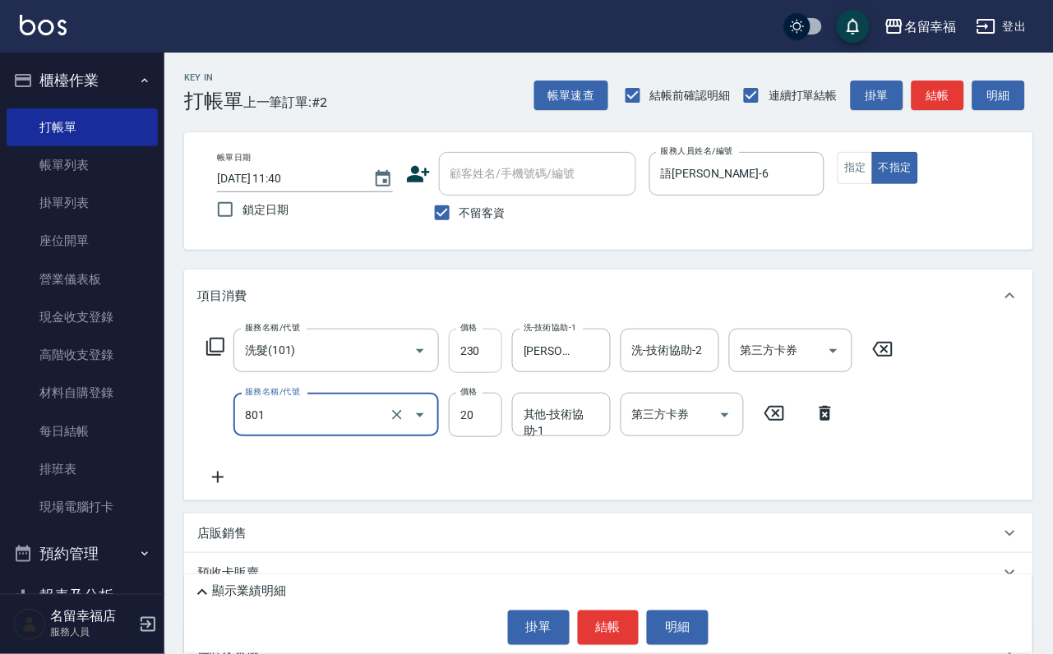
type input "潤絲(801)"
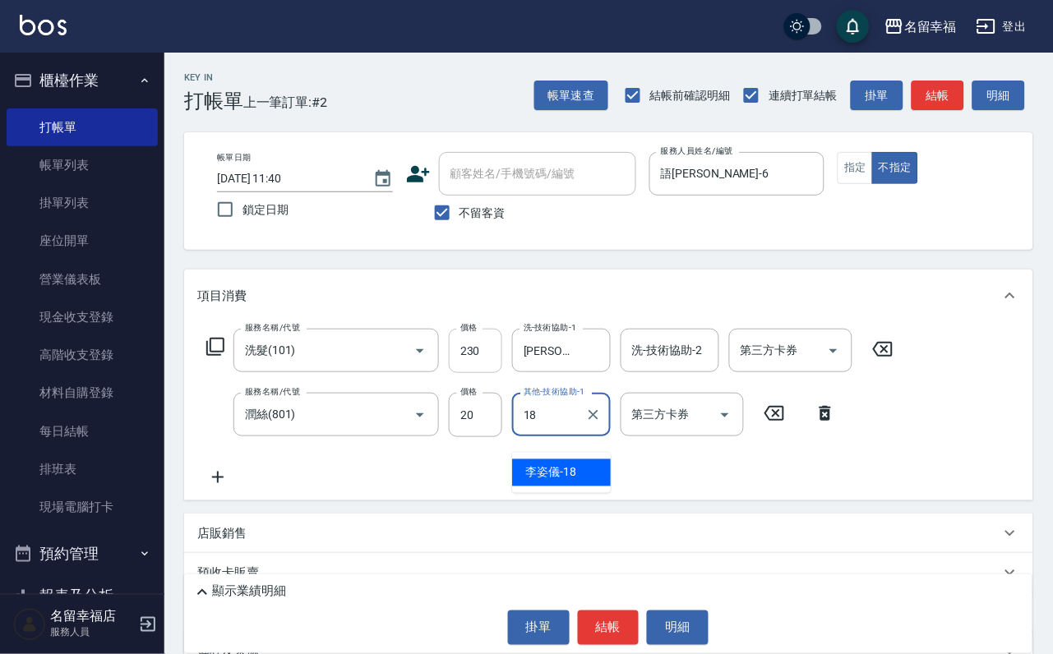
type input "[PERSON_NAME]-18"
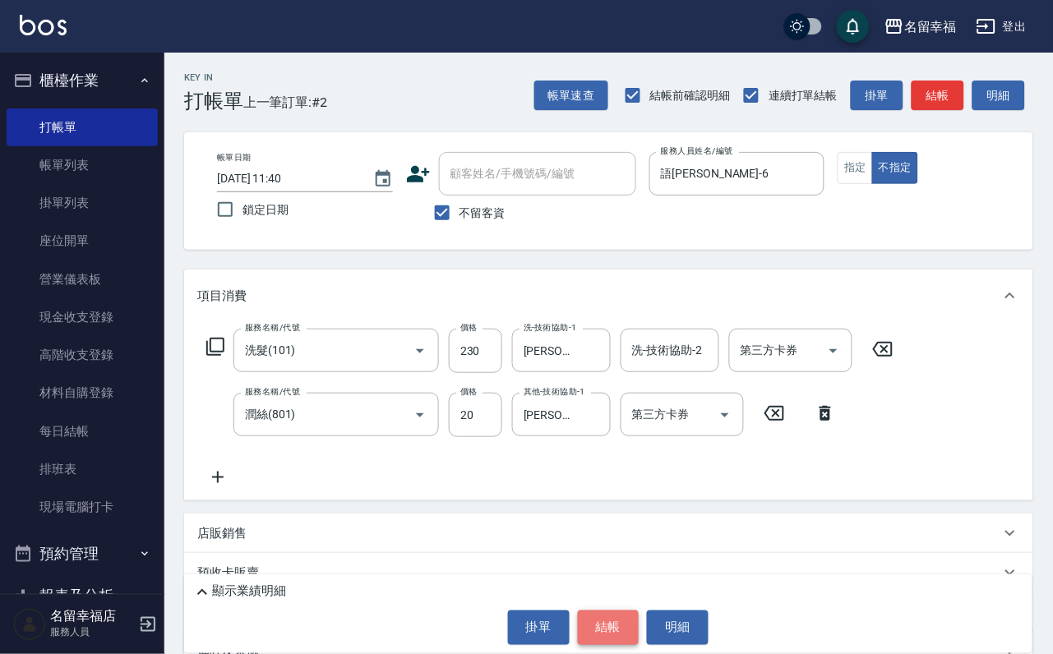
click at [597, 614] on button "結帳" at bounding box center [609, 628] width 62 height 35
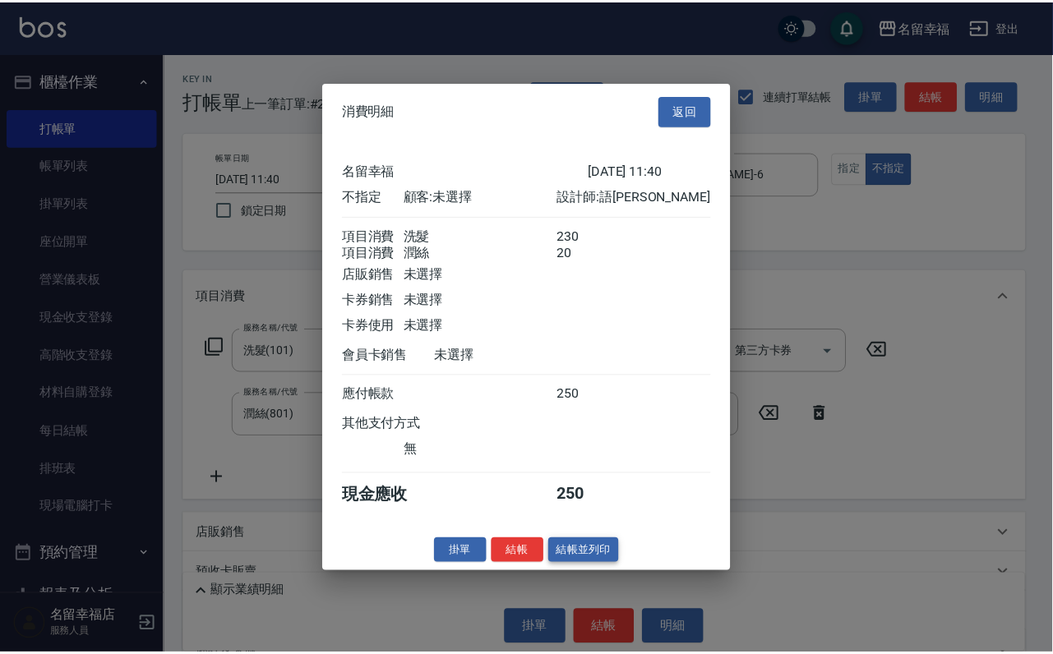
scroll to position [295, 0]
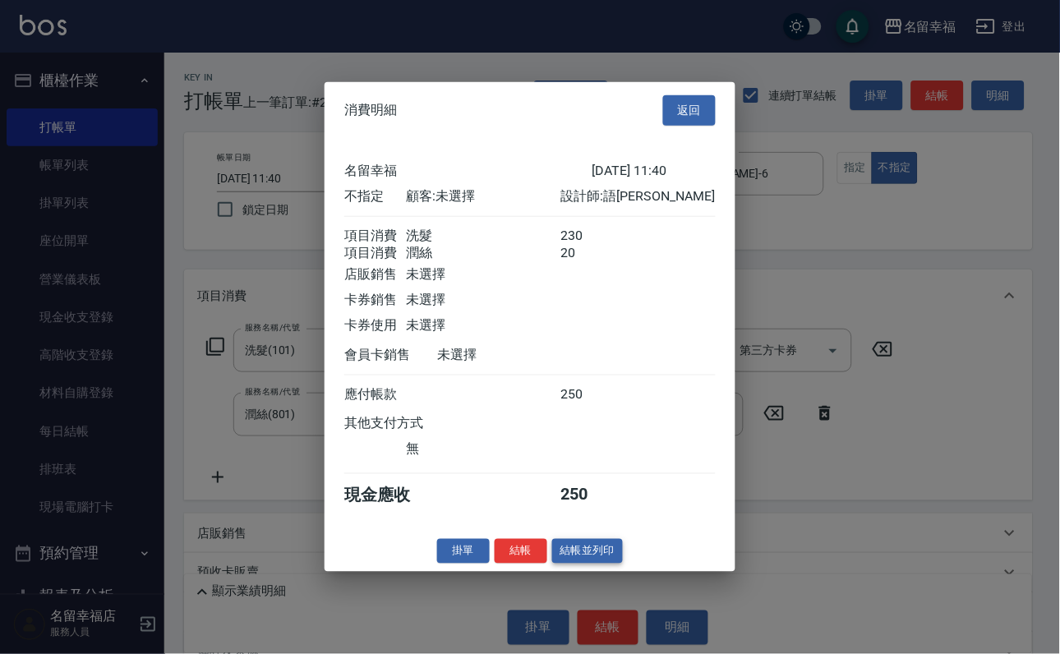
click at [586, 564] on button "結帳並列印" at bounding box center [588, 550] width 72 height 25
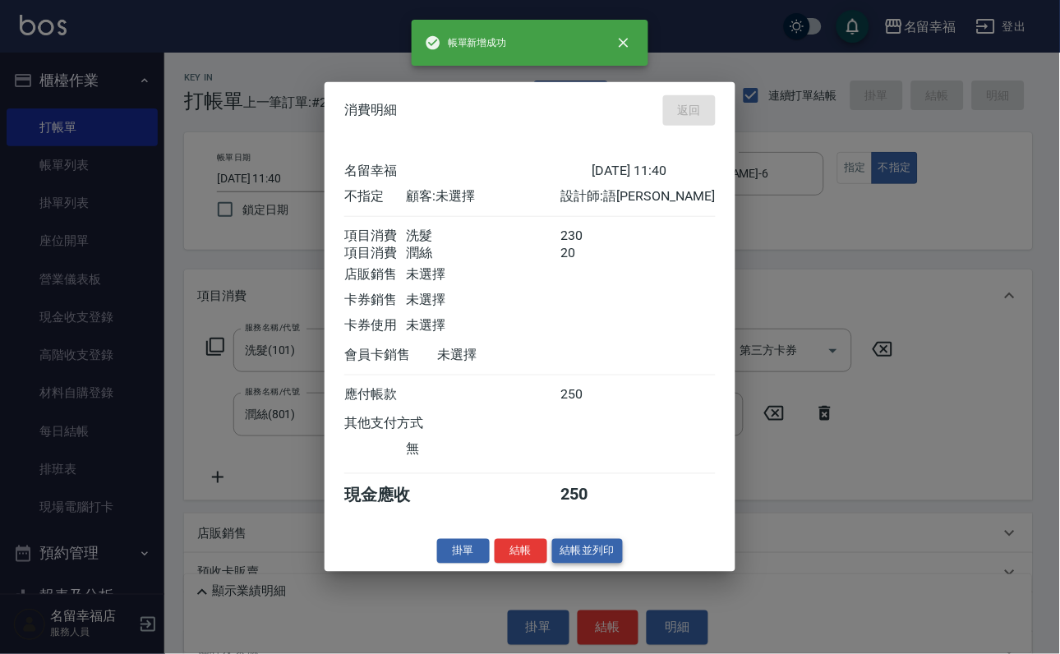
type input "[DATE] 11:42"
